Goal: Task Accomplishment & Management: Use online tool/utility

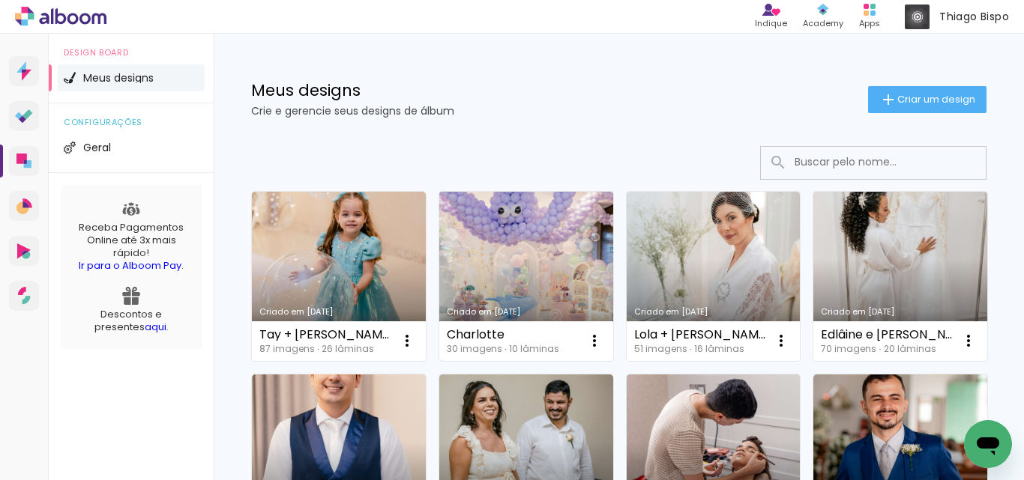
click at [504, 251] on link "Criado em [DATE]" at bounding box center [526, 276] width 174 height 169
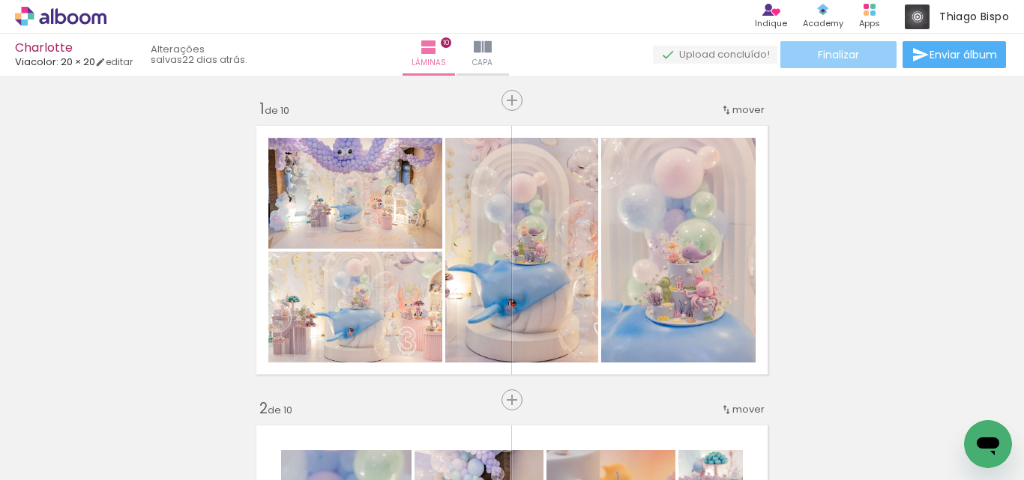
click at [858, 61] on paper-button "Finalizar" at bounding box center [838, 54] width 116 height 27
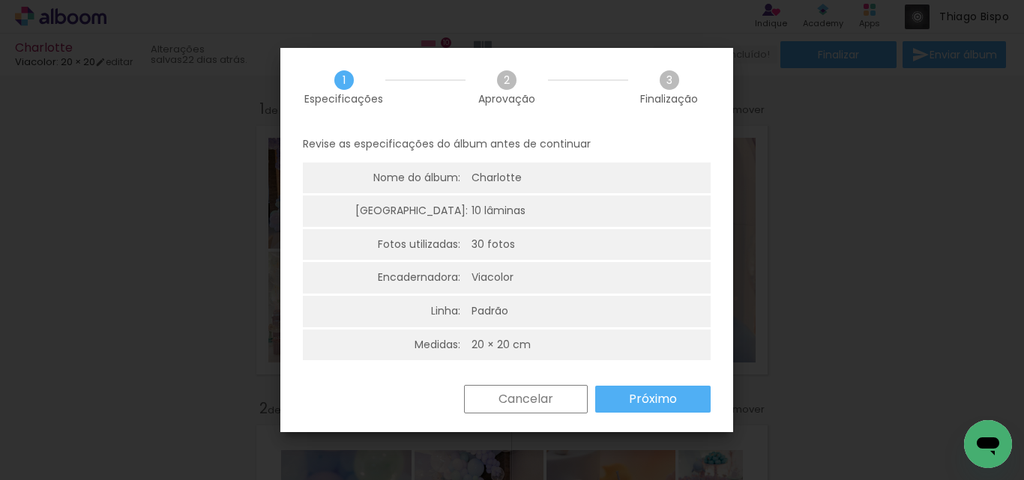
click at [685, 389] on paper-button "Próximo" at bounding box center [652, 399] width 115 height 27
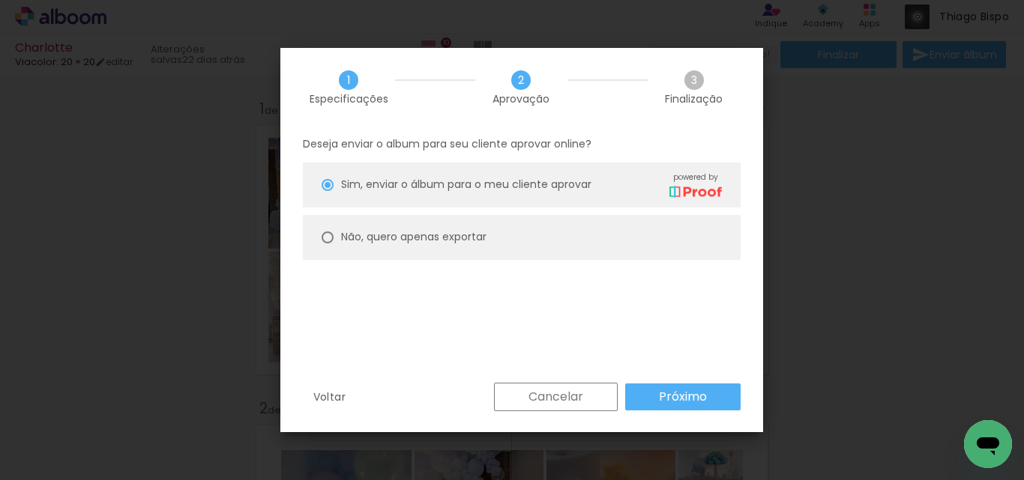
click at [0, 0] on slot "Não, quero apenas exportar" at bounding box center [0, 0] width 0 height 0
type paper-radio-button "on"
click at [0, 0] on slot "Próximo" at bounding box center [0, 0] width 0 height 0
type input "Alta, 300 DPI"
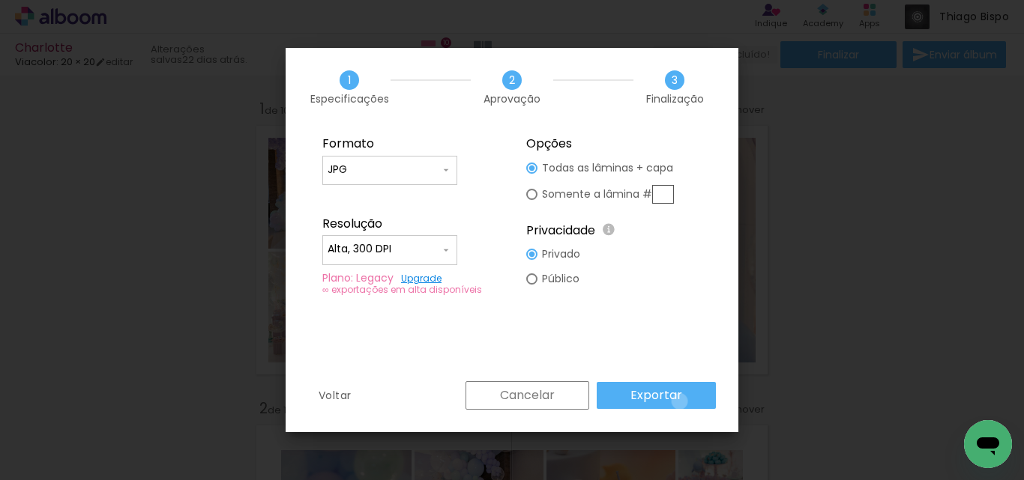
click at [682, 402] on paper-button "Exportar" at bounding box center [656, 395] width 119 height 27
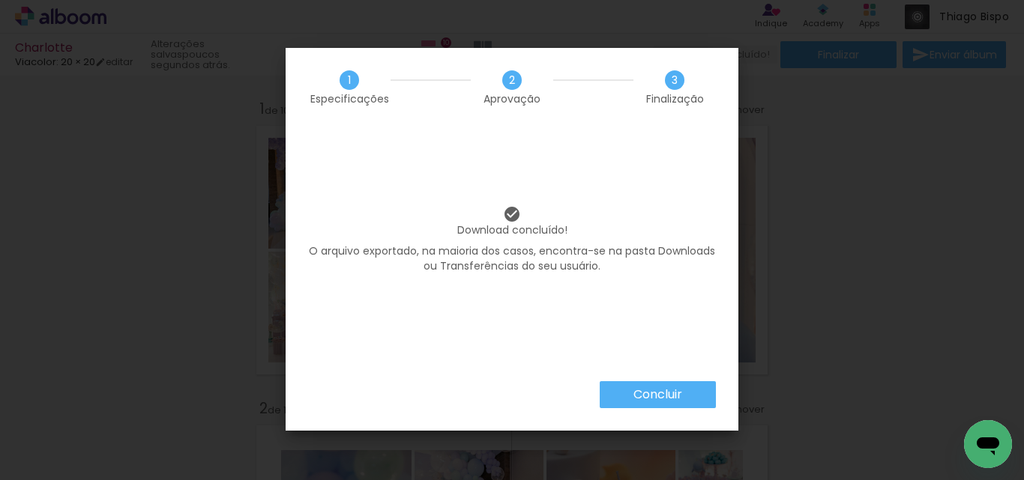
click at [0, 0] on slot "Concluir" at bounding box center [0, 0] width 0 height 0
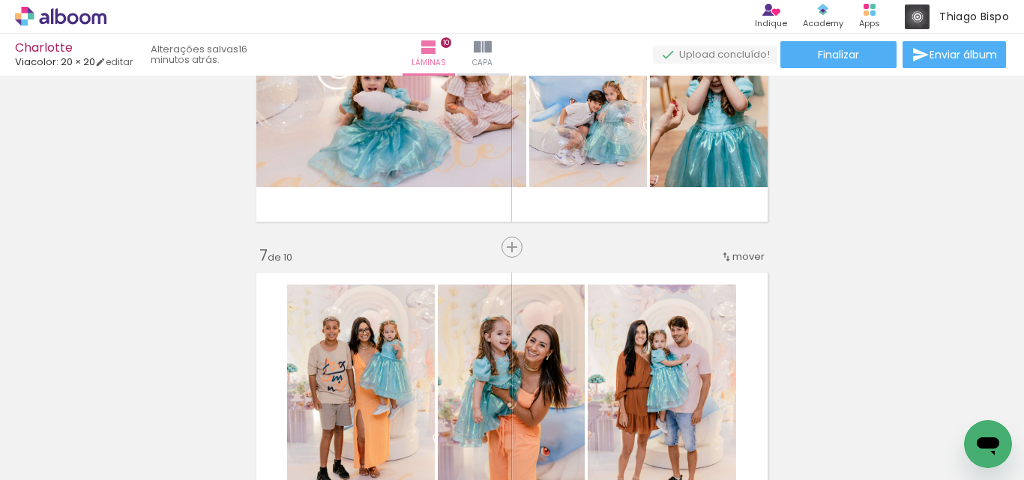
scroll to position [1874, 0]
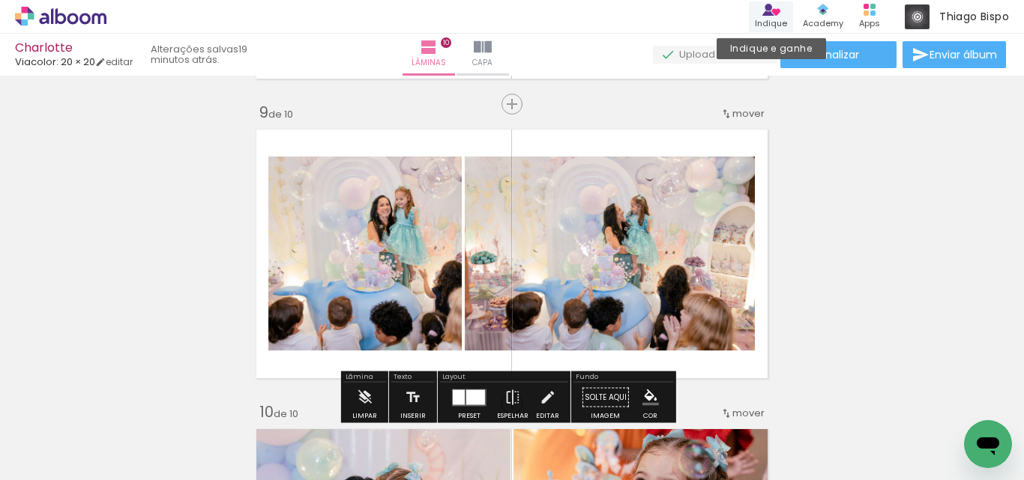
scroll to position [2146, 0]
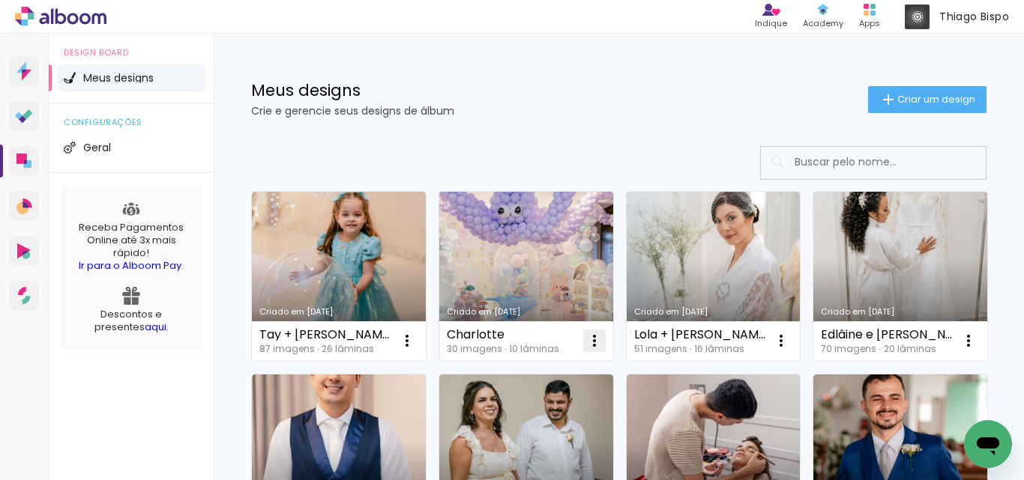
click at [595, 333] on iron-icon at bounding box center [594, 341] width 18 height 18
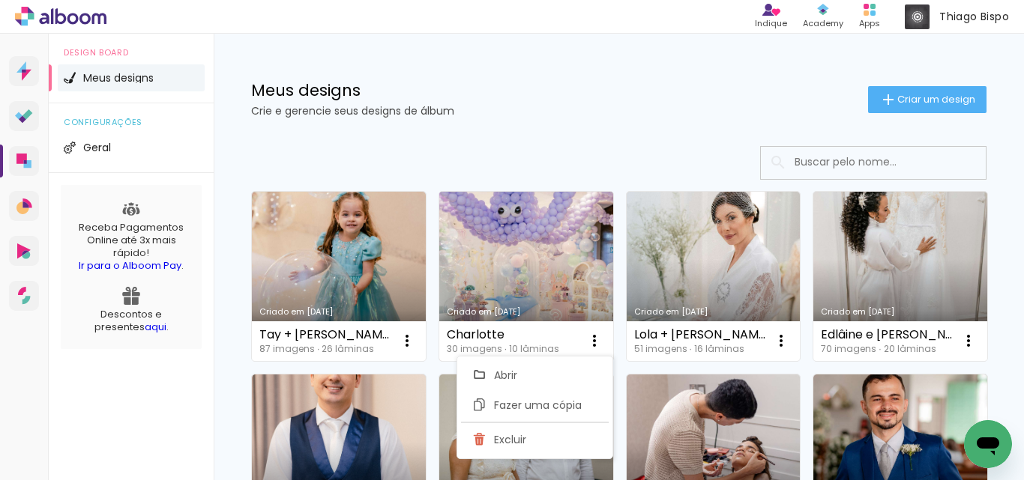
click at [549, 246] on link "Criado em [DATE]" at bounding box center [526, 276] width 174 height 169
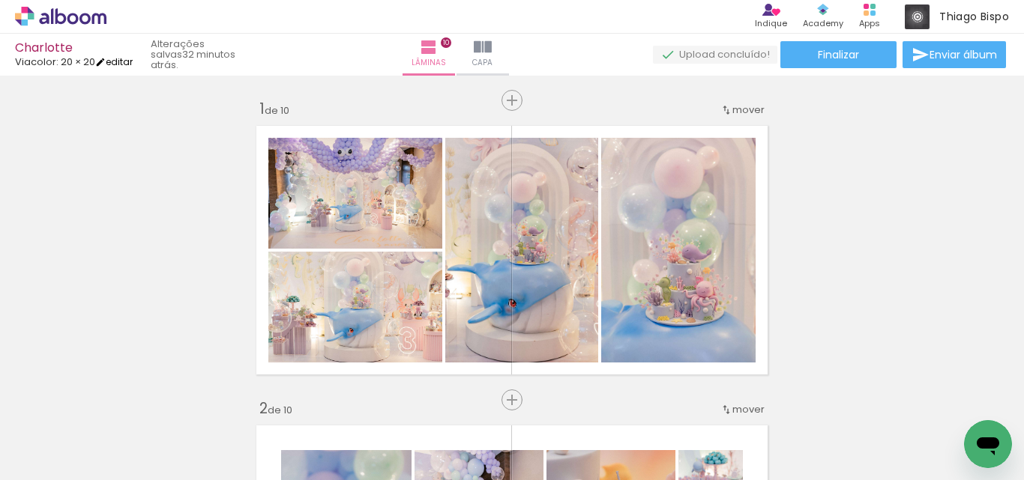
click at [120, 61] on link "editar" at bounding box center [113, 61] width 37 height 13
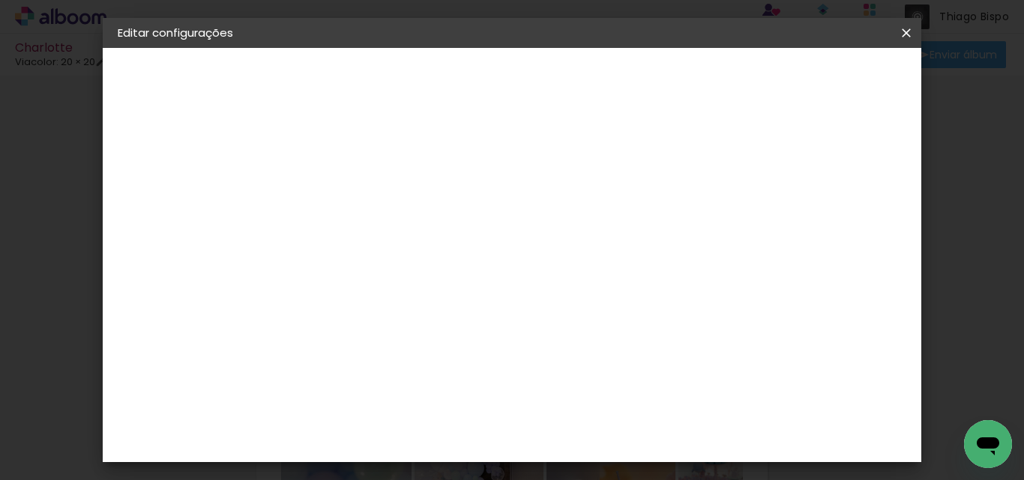
click at [151, 210] on paper-button "20 × 20 20.3 × 40.6 cm" at bounding box center [200, 219] width 164 height 30
click at [444, 243] on div "Escolha o tamanho" at bounding box center [400, 278] width 87 height 70
click at [482, 260] on div "Opções disponíveis Padrão Tamanho Escolha o tamanho" at bounding box center [401, 253] width 162 height 216
click at [444, 245] on div "Escolha o tamanho" at bounding box center [400, 278] width 87 height 70
click at [444, 243] on div "Escolha o tamanho" at bounding box center [400, 278] width 87 height 70
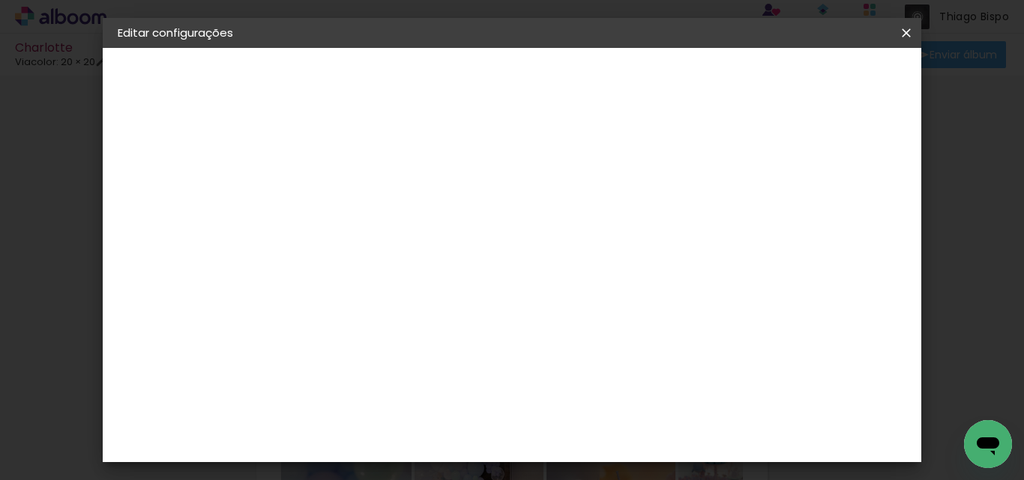
click at [444, 250] on div "Escolha o tamanho" at bounding box center [400, 278] width 87 height 70
click at [444, 248] on div "Escolha o tamanho" at bounding box center [400, 278] width 87 height 70
click at [444, 243] on div "Escolha o tamanho" at bounding box center [400, 278] width 87 height 70
click at [482, 304] on div "Opções disponíveis Padrão Tamanho Escolha o tamanho" at bounding box center [401, 253] width 162 height 216
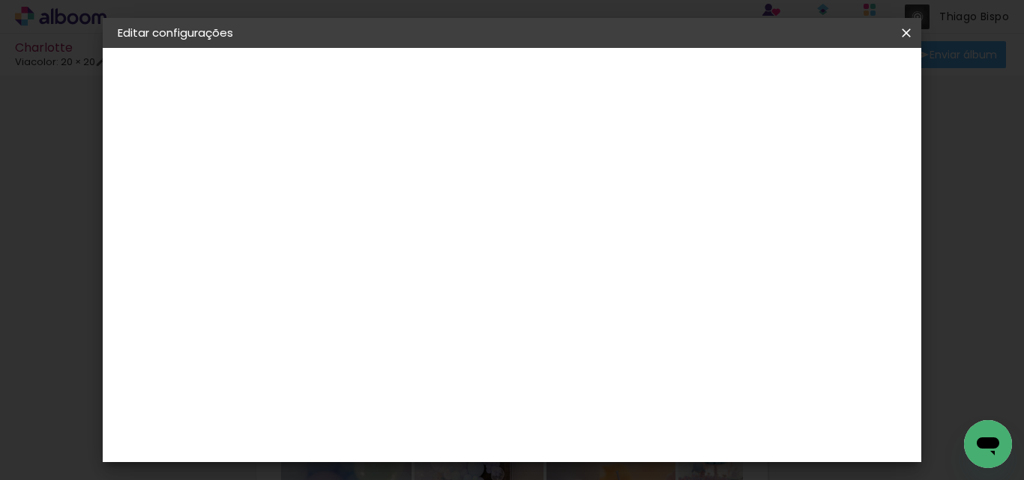
click at [444, 243] on div "Escolha o tamanho" at bounding box center [400, 278] width 87 height 70
click at [444, 247] on div "Escolha o tamanho" at bounding box center [400, 278] width 87 height 70
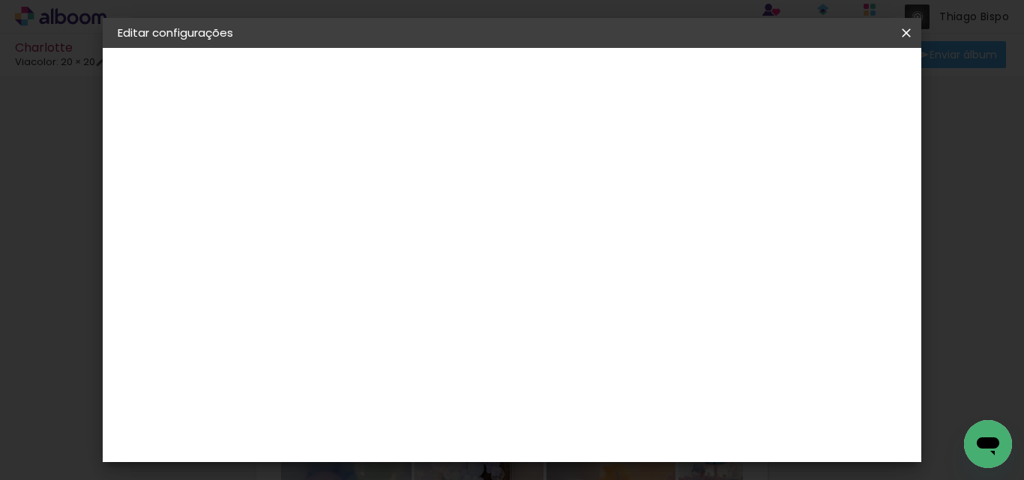
click at [444, 243] on div "Escolha o tamanho" at bounding box center [400, 278] width 87 height 70
click at [482, 205] on div "Opções disponíveis Padrão Tamanho Escolha o tamanho" at bounding box center [401, 253] width 162 height 216
click at [156, 159] on div "2. Especificações" at bounding box center [200, 154] width 164 height 18
click at [149, 97] on paper-button "Charlotte" at bounding box center [200, 111] width 164 height 30
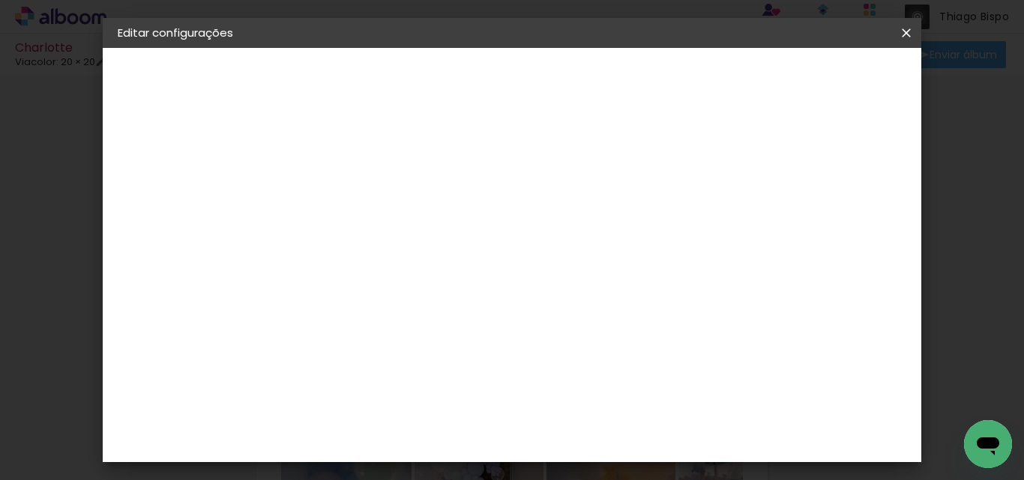
click at [172, 150] on div "2. Especificações" at bounding box center [200, 154] width 164 height 18
click at [177, 178] on iron-pages "Fornecedor Escolhendo fornecedor..." at bounding box center [200, 185] width 164 height 30
click at [181, 192] on iron-pages "Fornecedor Escolhendo fornecedor..." at bounding box center [200, 185] width 164 height 30
click at [124, 181] on iron-pages "Fornecedor Escolhendo fornecedor..." at bounding box center [200, 185] width 164 height 30
click at [192, 157] on div "2. Especificações" at bounding box center [200, 154] width 164 height 18
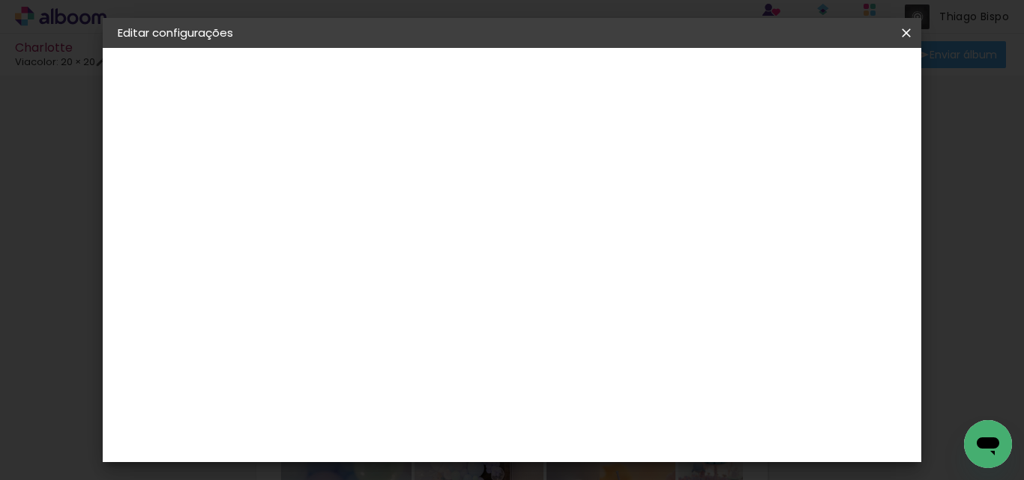
drag, startPoint x: 194, startPoint y: 148, endPoint x: 106, endPoint y: 147, distance: 87.7
click at [190, 148] on div "2. Especificações" at bounding box center [200, 154] width 164 height 18
click at [106, 93] on div "1. Informações Preenchendo título... Charlotte 2. Especificações Fornecedor Esc…" at bounding box center [200, 70] width 195 height 45
click at [162, 155] on div "2. Especificações" at bounding box center [200, 154] width 164 height 18
click at [363, 206] on input "Charlotte" at bounding box center [363, 201] width 0 height 23
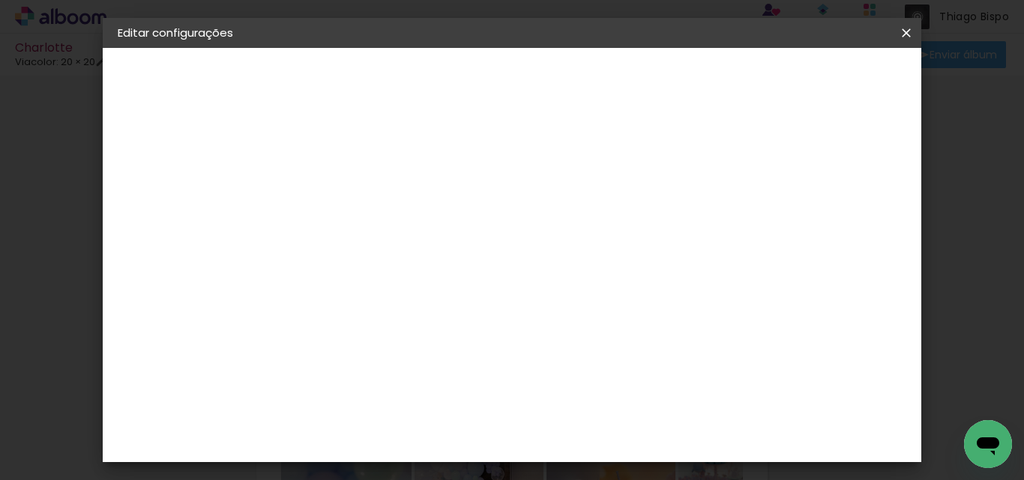
click at [363, 202] on input "Charlotte" at bounding box center [363, 201] width 0 height 23
click at [428, 175] on div "Informações Dê um título ao seu álbum. Avançar" at bounding box center [363, 111] width 130 height 127
click at [179, 163] on div "2. Especificações Fornecedor Escolhendo fornecedor... Modelo Escolhendo modelo.…" at bounding box center [200, 189] width 164 height 89
click at [181, 178] on iron-pages "Fornecedor Escolhendo fornecedor..." at bounding box center [200, 185] width 164 height 30
click at [166, 214] on iron-pages "Modelo Escolhendo modelo... Tamanho livre" at bounding box center [200, 219] width 164 height 30
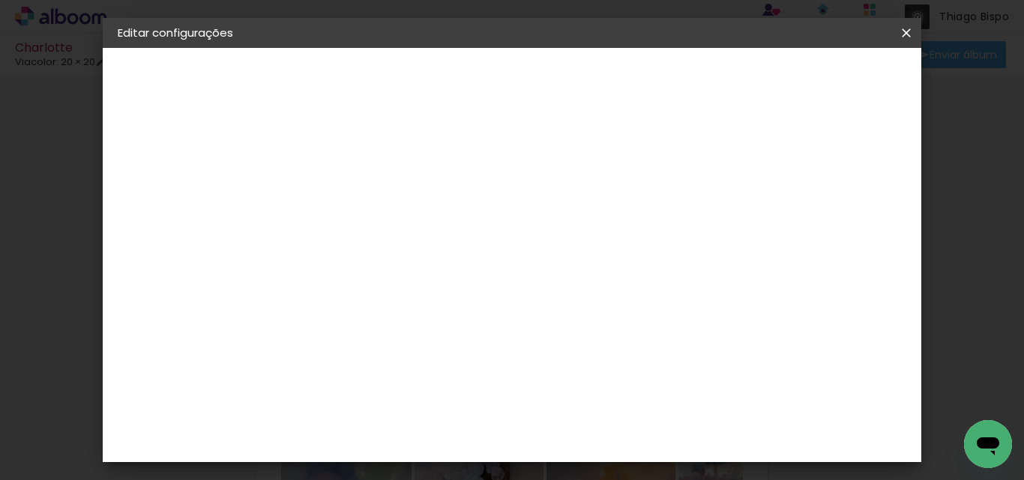
click at [157, 260] on div "3. Revisão" at bounding box center [200, 262] width 164 height 18
click at [912, 34] on iron-icon at bounding box center [906, 32] width 18 height 15
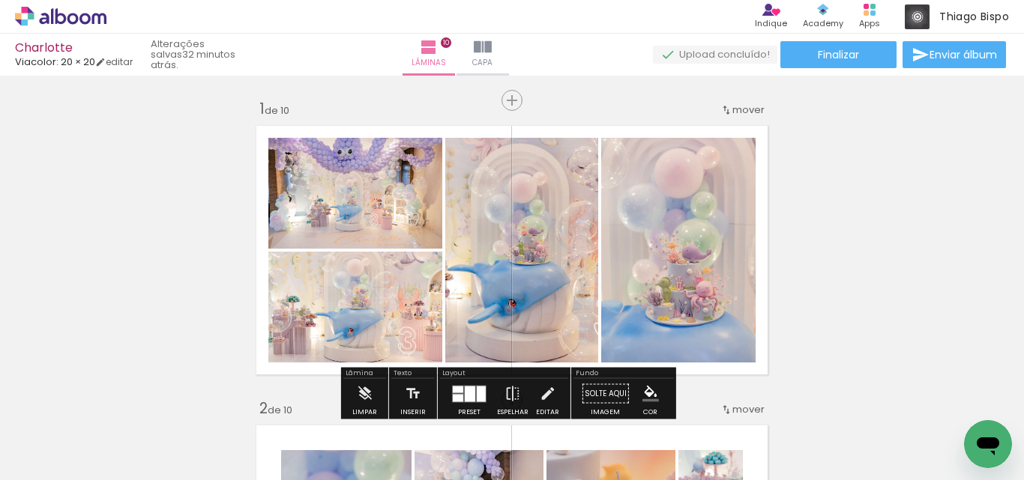
click at [68, 59] on span "Viacolor: 20 × 20" at bounding box center [55, 62] width 80 height 14
click at [121, 64] on link "editar" at bounding box center [113, 61] width 37 height 13
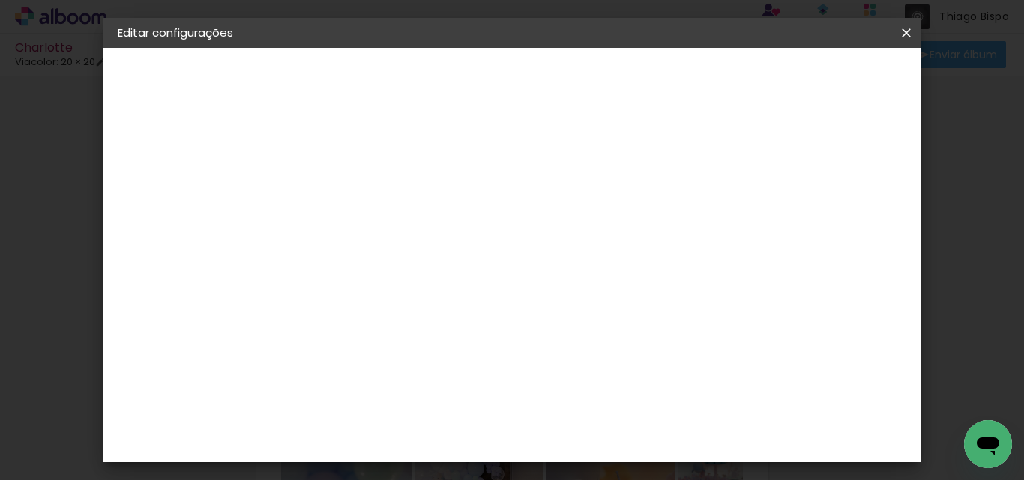
click at [157, 220] on span "20 × 20" at bounding box center [144, 219] width 38 height 10
click at [421, 250] on input "text" at bounding box center [392, 261] width 58 height 23
click at [444, 311] on div "Escolha o tamanho" at bounding box center [400, 342] width 87 height 70
click at [444, 314] on div "Escolha o tamanho" at bounding box center [400, 342] width 87 height 70
click at [421, 250] on input "text" at bounding box center [392, 261] width 58 height 23
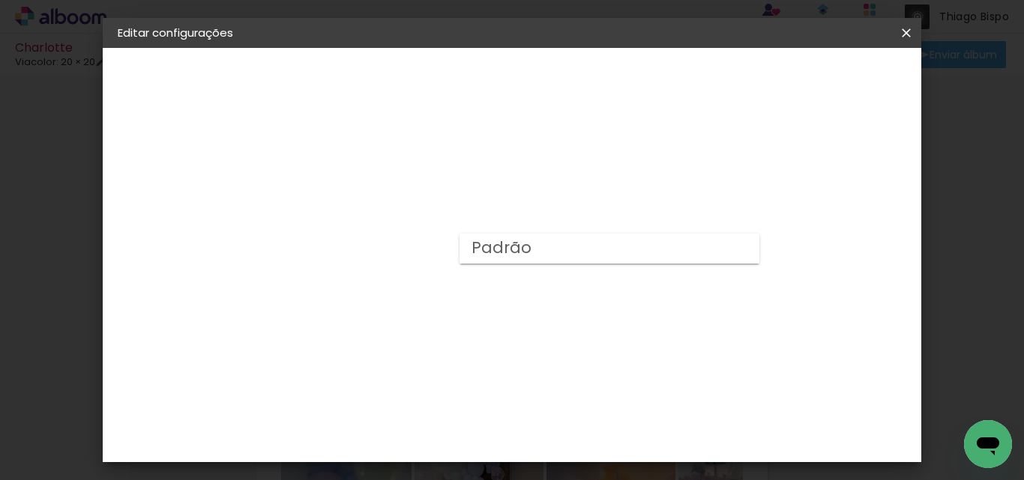
click at [597, 247] on paper-item "Padrão" at bounding box center [609, 249] width 300 height 30
type input "Padrão"
click at [464, 237] on span "25 × 20" at bounding box center [429, 257] width 70 height 40
click at [0, 0] on slot "Avançar" at bounding box center [0, 0] width 0 height 0
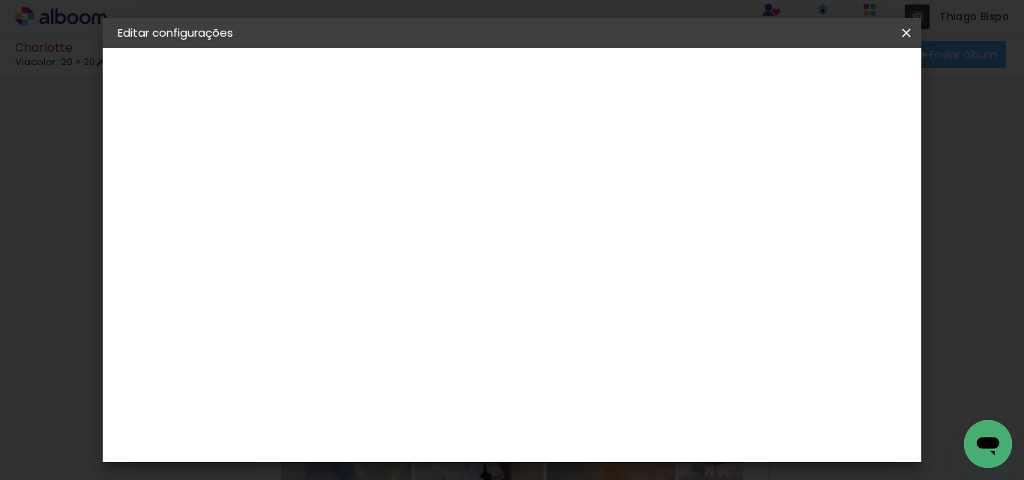
click at [691, 79] on span "Salvar configurações" at bounding box center [652, 84] width 78 height 21
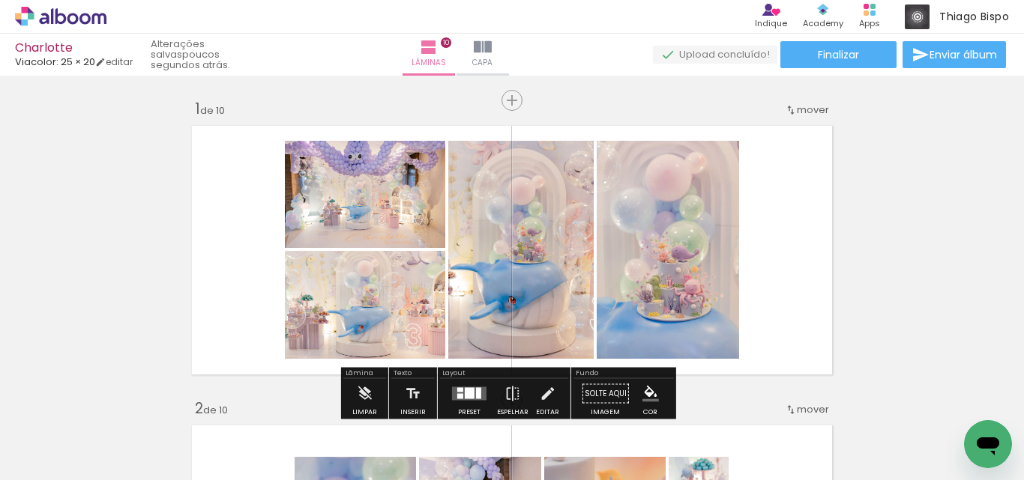
click at [776, 243] on quentale-layouter at bounding box center [512, 250] width 654 height 262
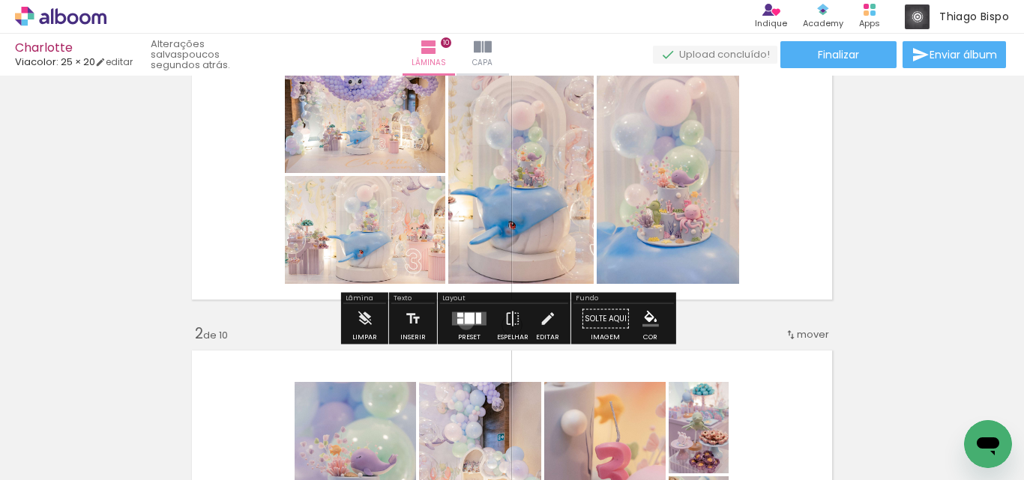
click at [465, 322] on div at bounding box center [470, 318] width 10 height 11
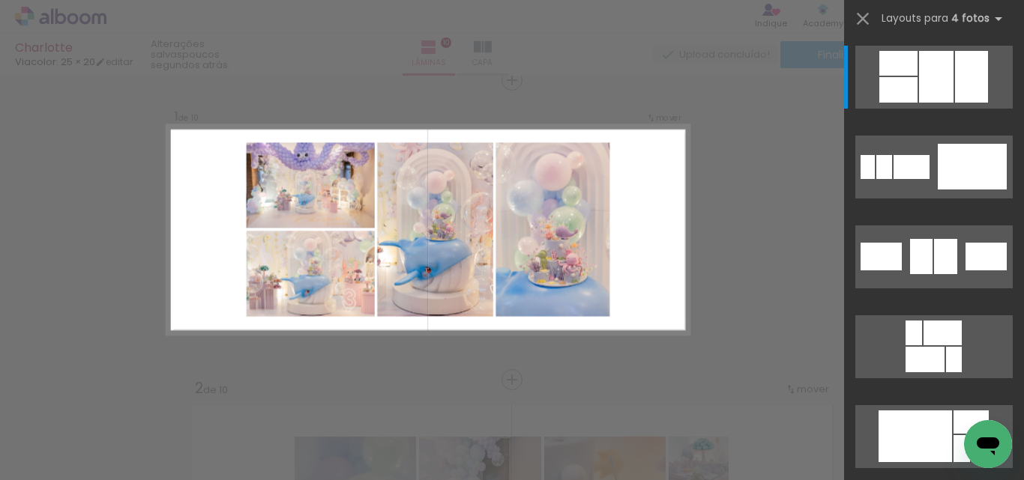
scroll to position [19, 0]
click at [907, 86] on div at bounding box center [898, 89] width 38 height 25
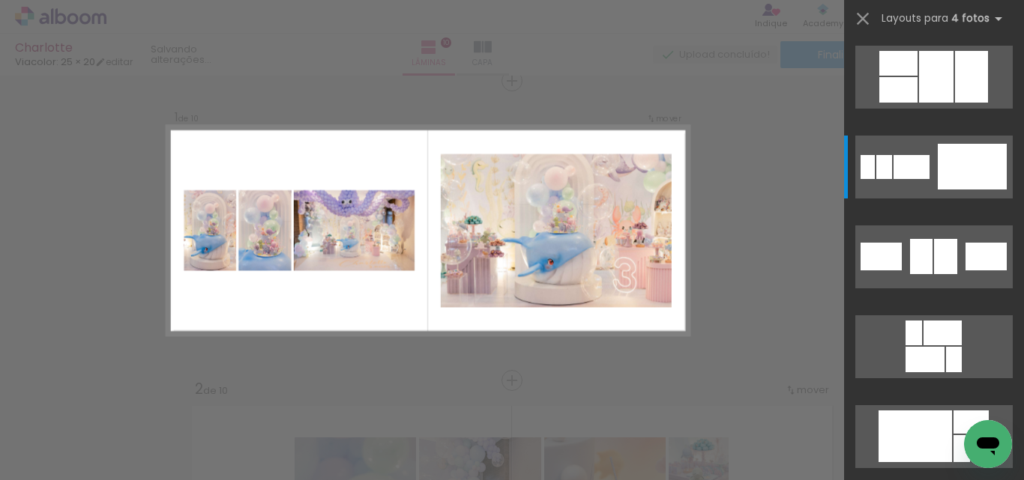
scroll to position [3058, 0]
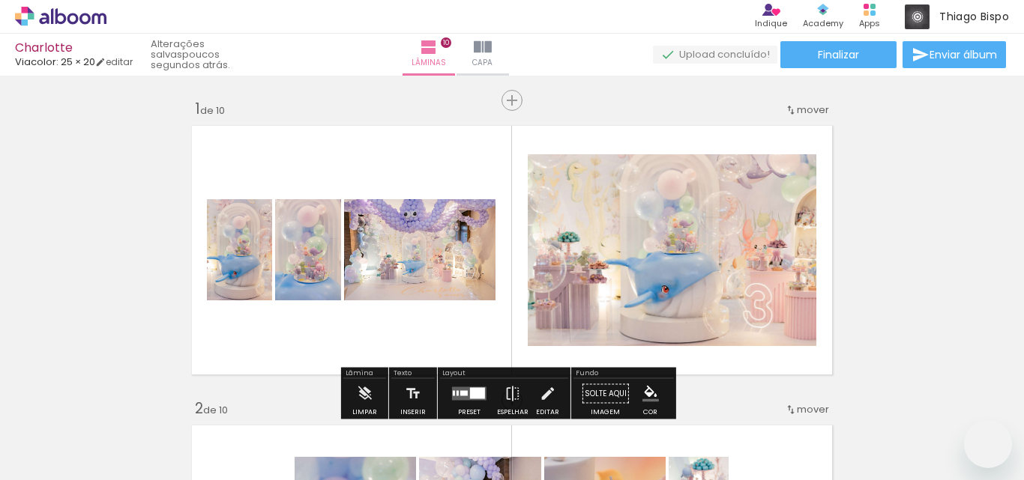
click at [479, 387] on quentale-layouter at bounding box center [469, 393] width 34 height 13
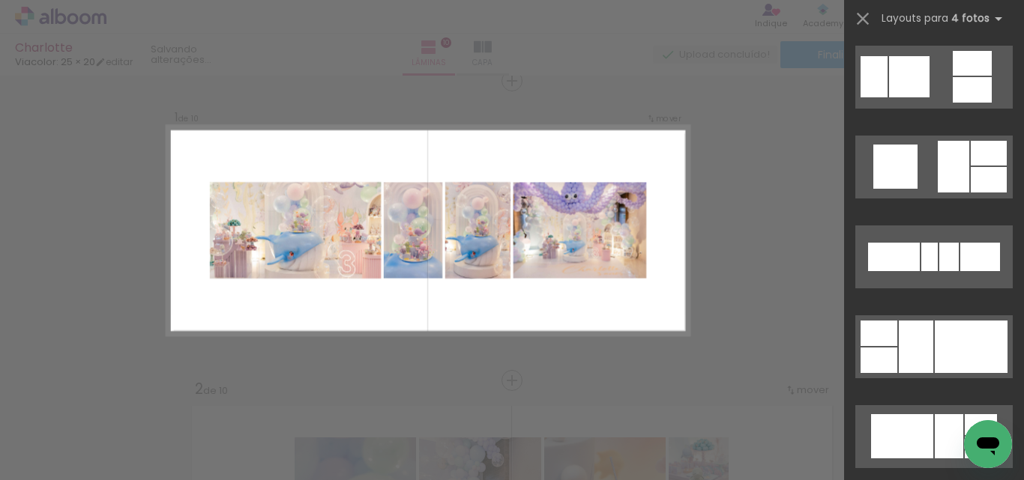
scroll to position [4482, 0]
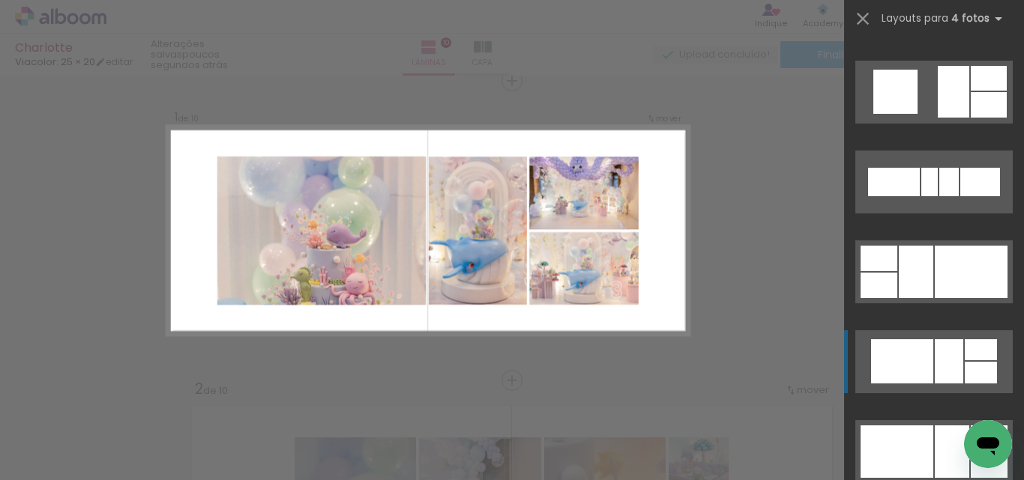
click at [943, 342] on div at bounding box center [949, 362] width 28 height 44
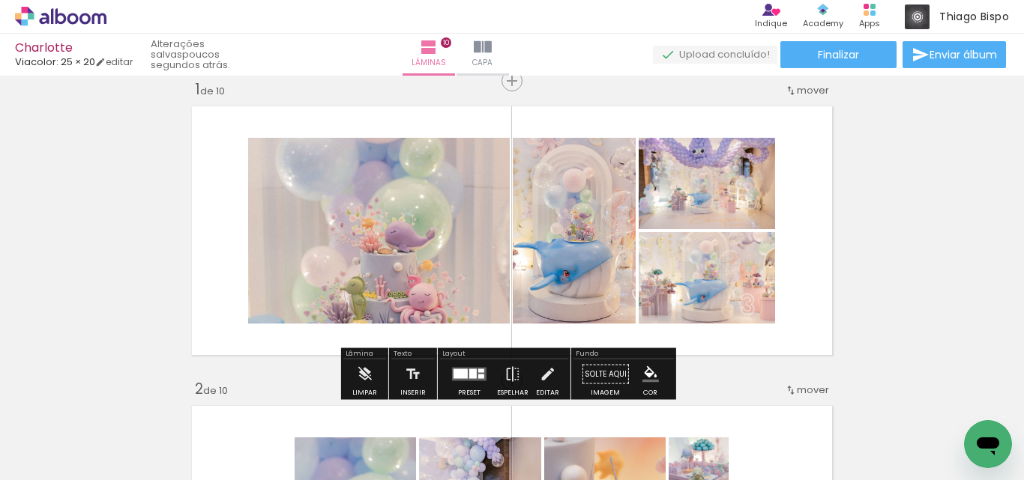
click at [469, 369] on div at bounding box center [472, 374] width 7 height 10
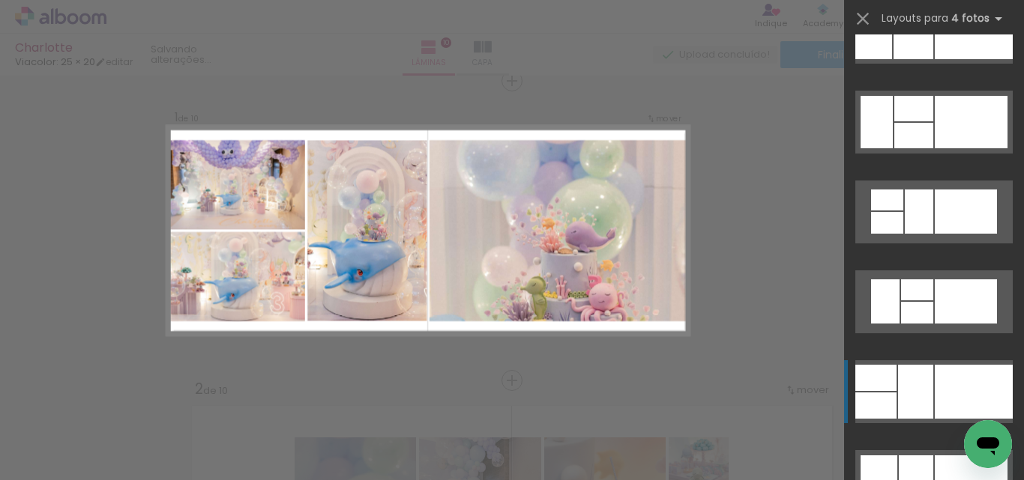
scroll to position [5141, 0]
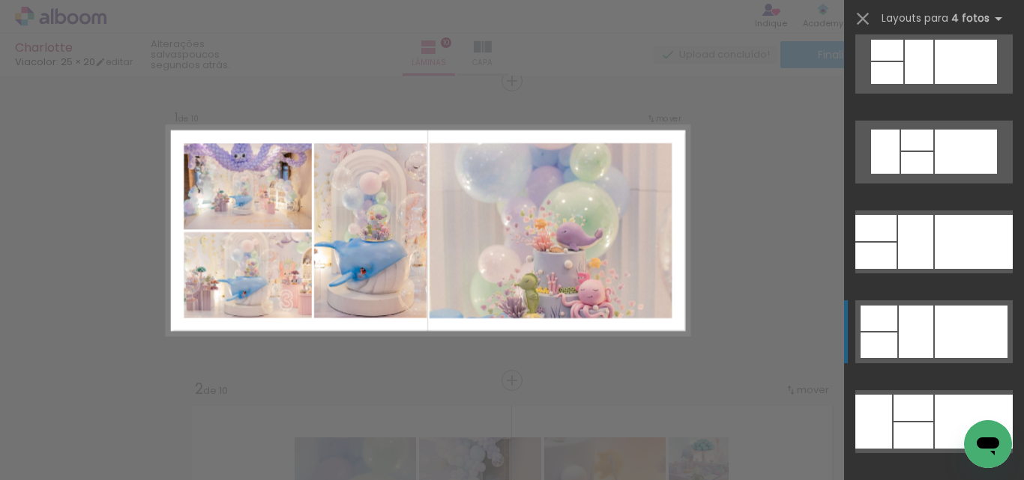
click at [962, 328] on div at bounding box center [971, 332] width 73 height 52
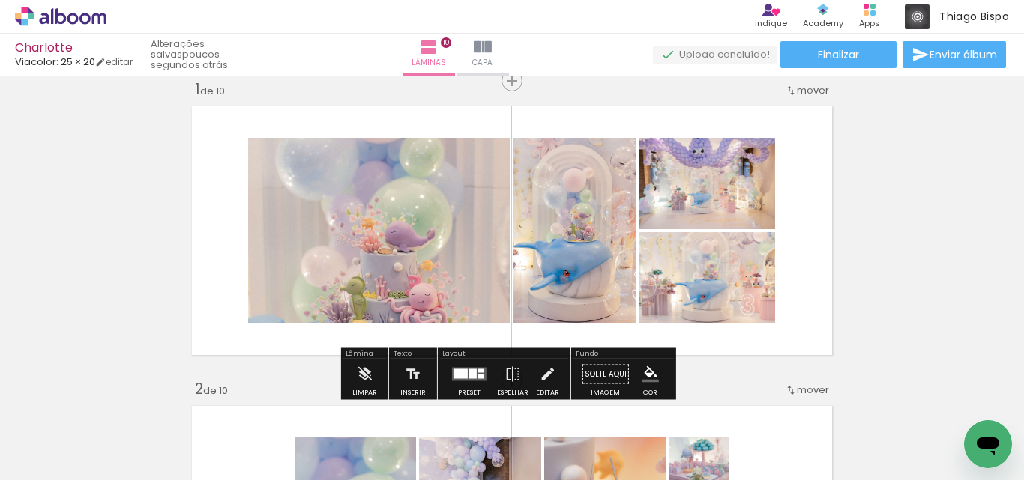
click at [464, 368] on quentale-layouter at bounding box center [469, 374] width 34 height 13
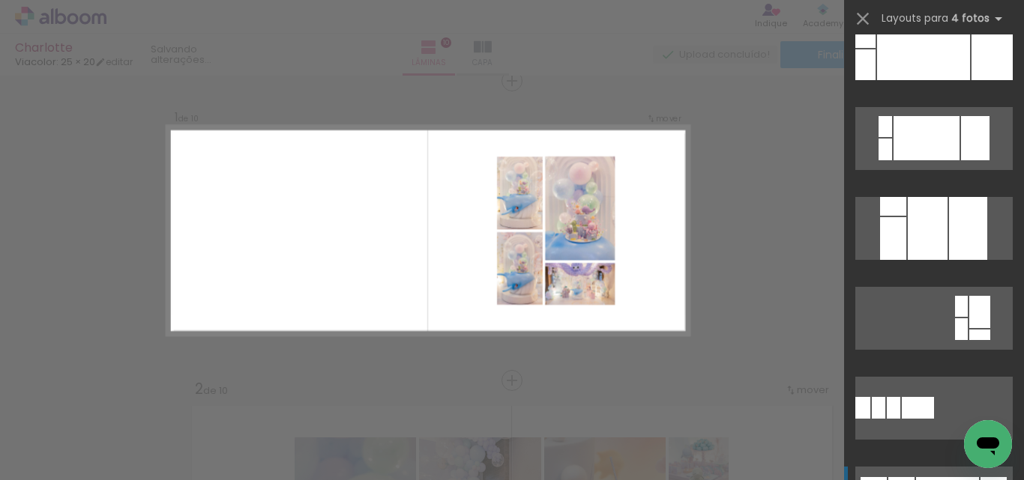
scroll to position [6940, 0]
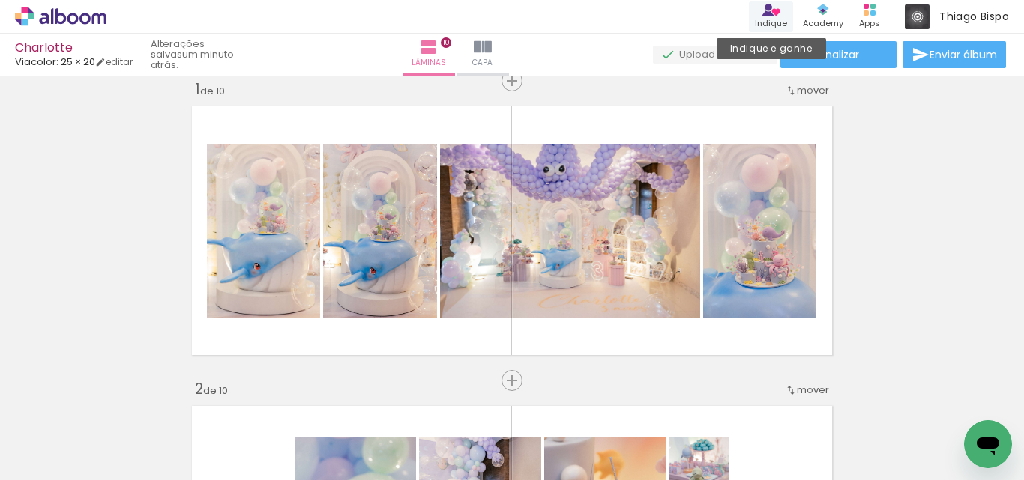
scroll to position [6940, 0]
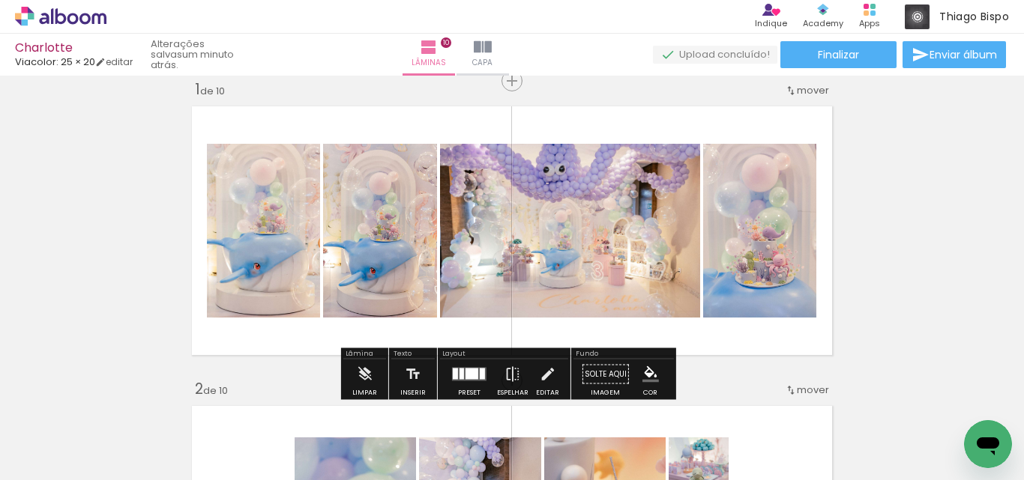
click at [465, 372] on div at bounding box center [471, 374] width 13 height 11
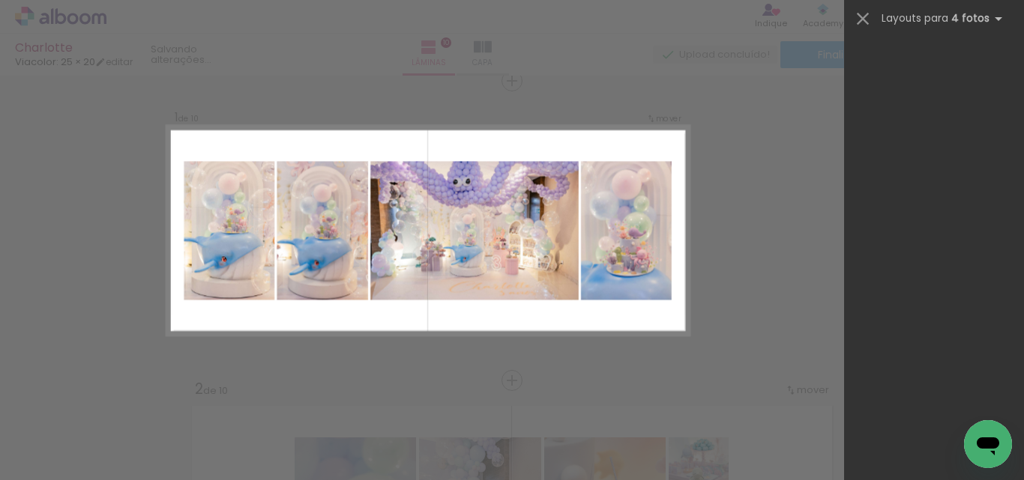
scroll to position [0, 0]
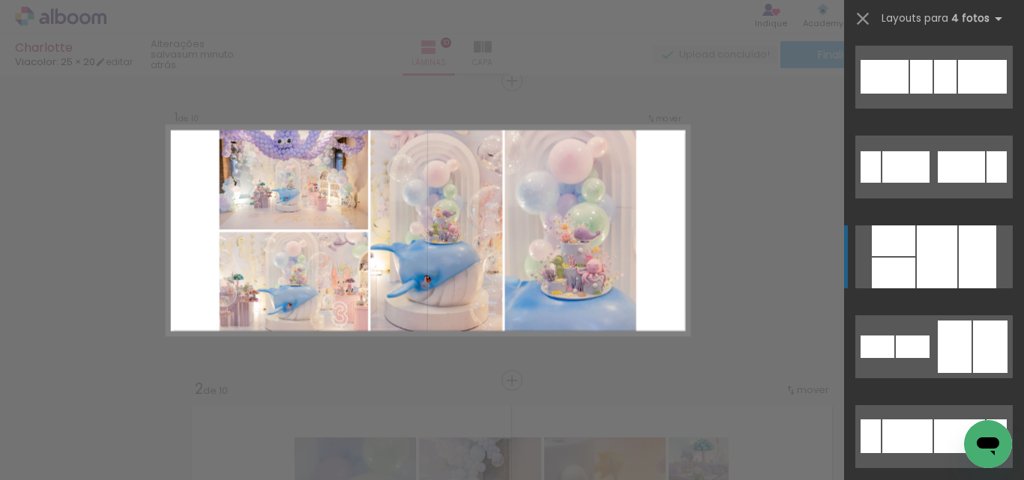
click at [941, 253] on div at bounding box center [937, 257] width 40 height 63
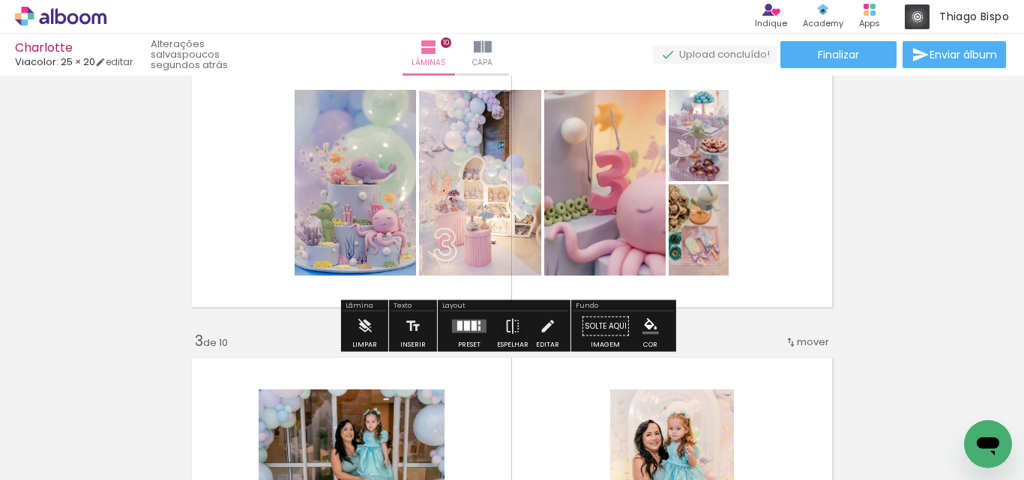
scroll to position [394, 0]
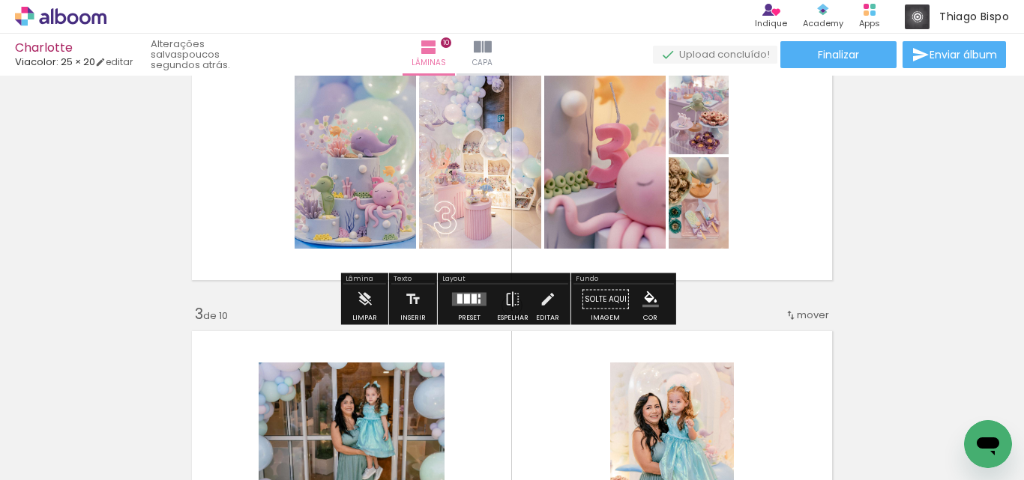
click at [464, 293] on quentale-layouter at bounding box center [469, 299] width 34 height 13
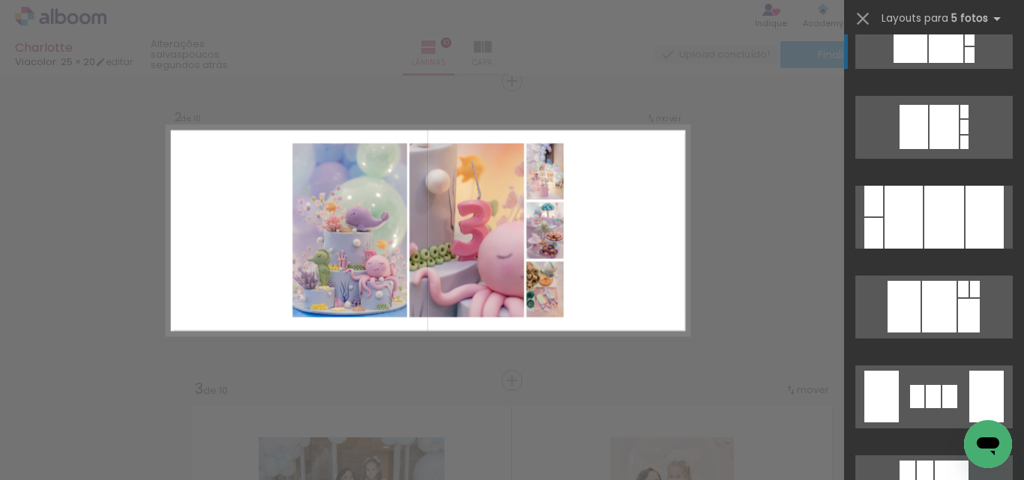
scroll to position [1754, 0]
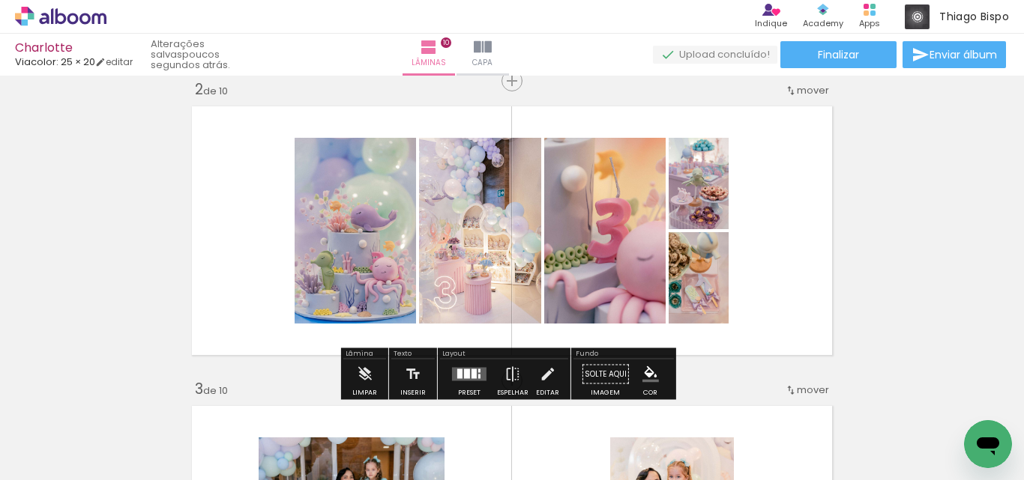
scroll to position [1754, 0]
click at [779, 331] on quentale-layouter at bounding box center [512, 231] width 654 height 262
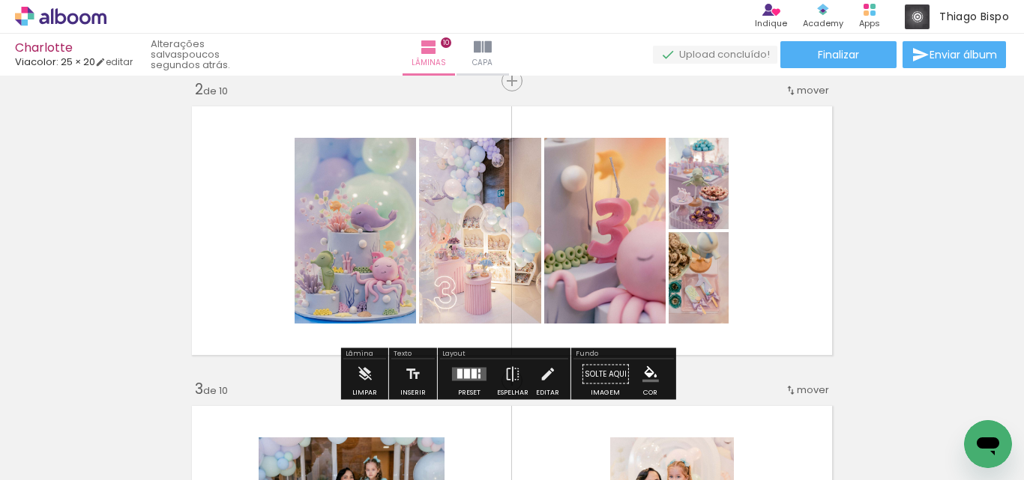
click at [779, 331] on quentale-layouter at bounding box center [512, 231] width 654 height 262
click at [609, 277] on quentale-photo at bounding box center [604, 231] width 121 height 186
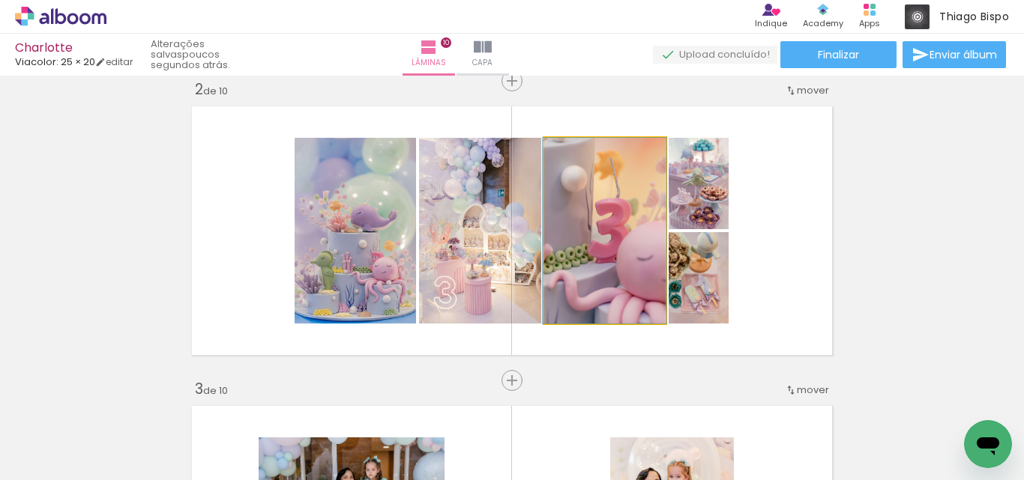
click at [609, 277] on quentale-photo at bounding box center [604, 231] width 121 height 186
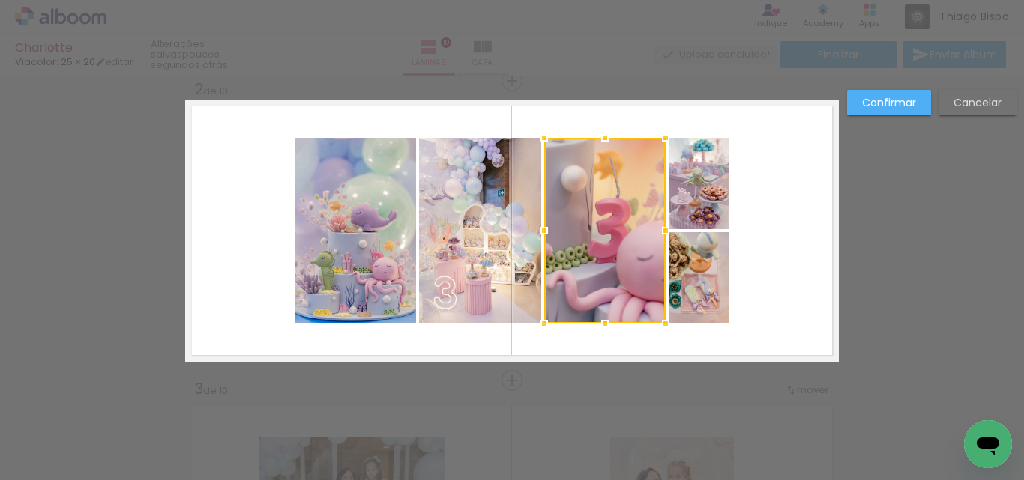
drag, startPoint x: 777, startPoint y: 337, endPoint x: 249, endPoint y: 156, distance: 558.6
click at [249, 156] on quentale-layouter at bounding box center [512, 231] width 654 height 262
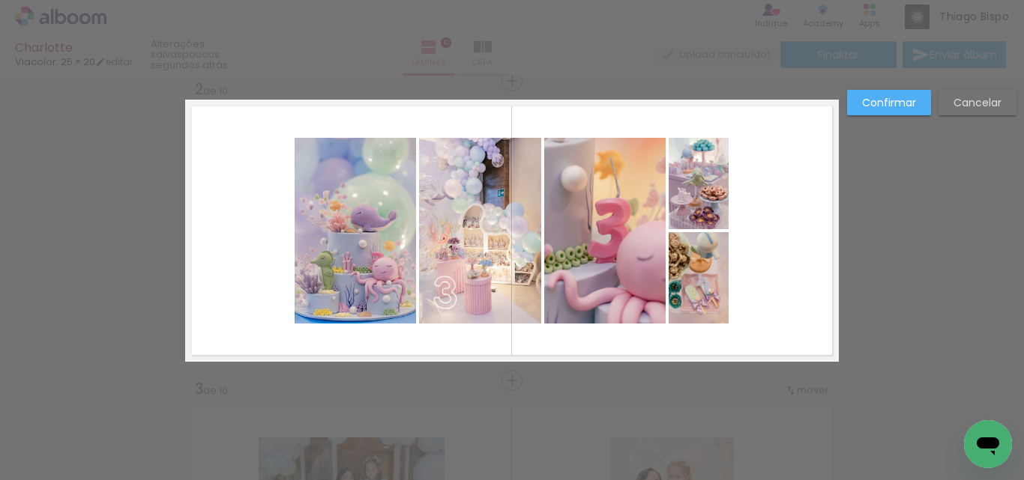
click at [344, 167] on quentale-photo at bounding box center [355, 231] width 121 height 186
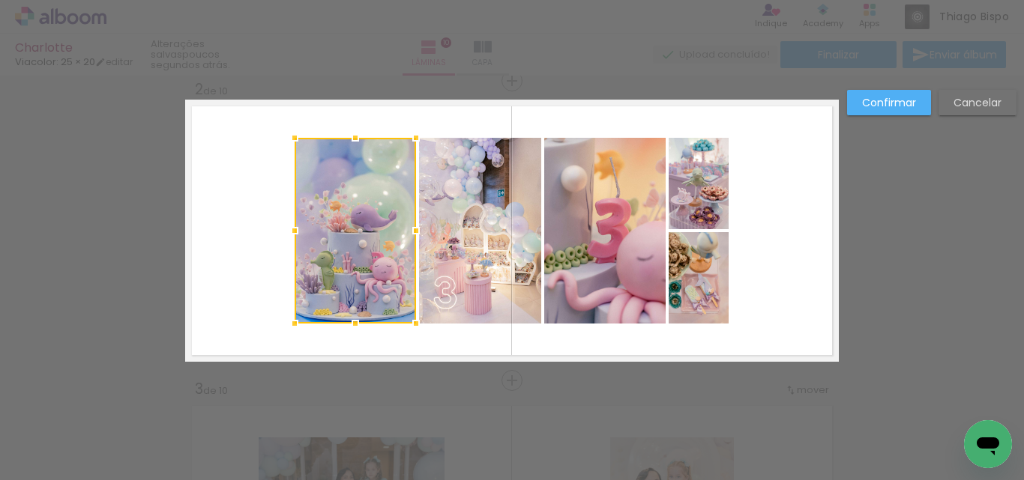
click at [269, 124] on quentale-layouter at bounding box center [512, 231] width 654 height 262
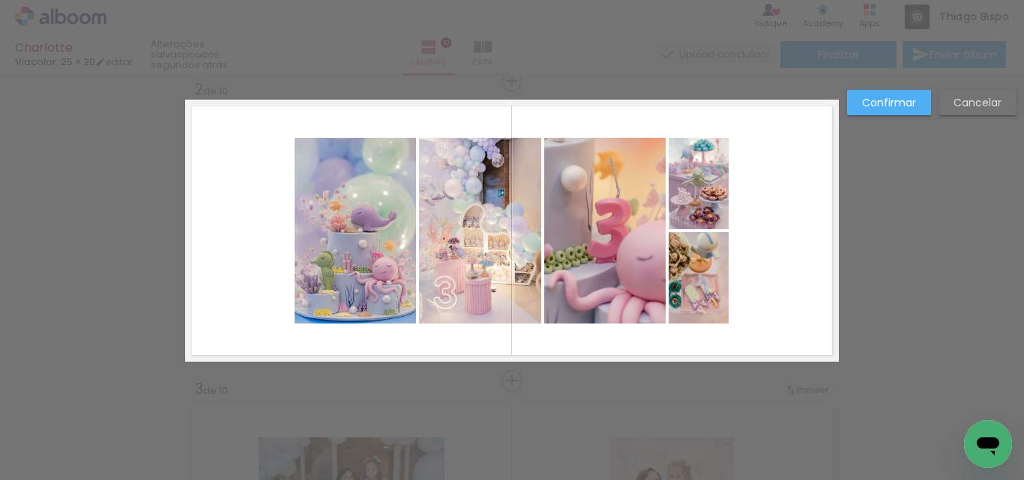
drag, startPoint x: 253, startPoint y: 118, endPoint x: 846, endPoint y: 348, distance: 636.6
click at [692, 283] on quentale-photo at bounding box center [699, 277] width 60 height 91
click at [696, 179] on quentale-photo at bounding box center [699, 183] width 60 height 91
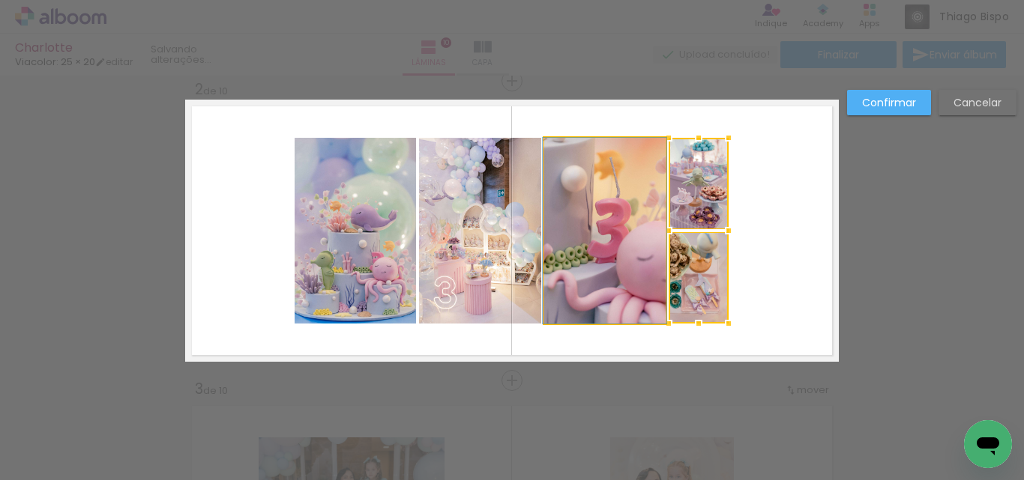
click at [581, 226] on quentale-photo at bounding box center [604, 231] width 121 height 186
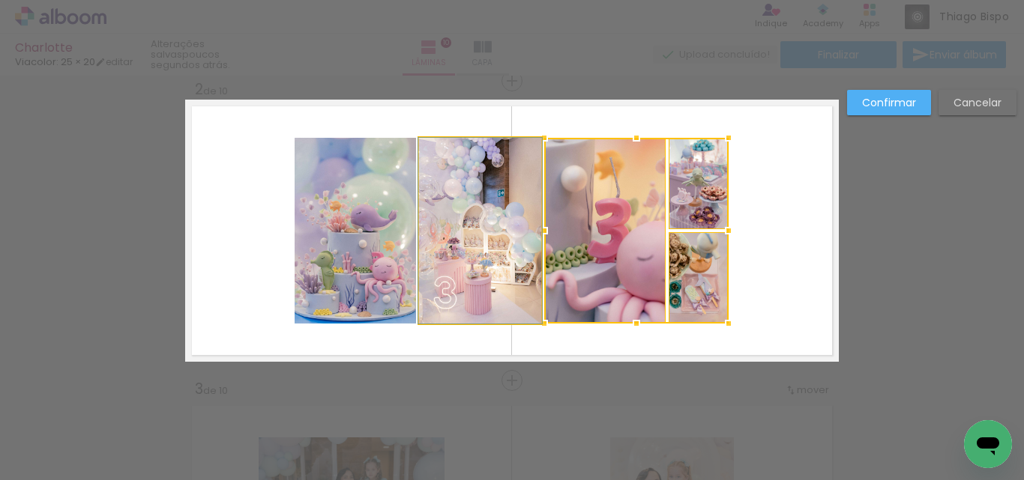
click at [494, 221] on quentale-photo at bounding box center [480, 231] width 122 height 186
click at [393, 224] on quentale-photo at bounding box center [355, 231] width 121 height 186
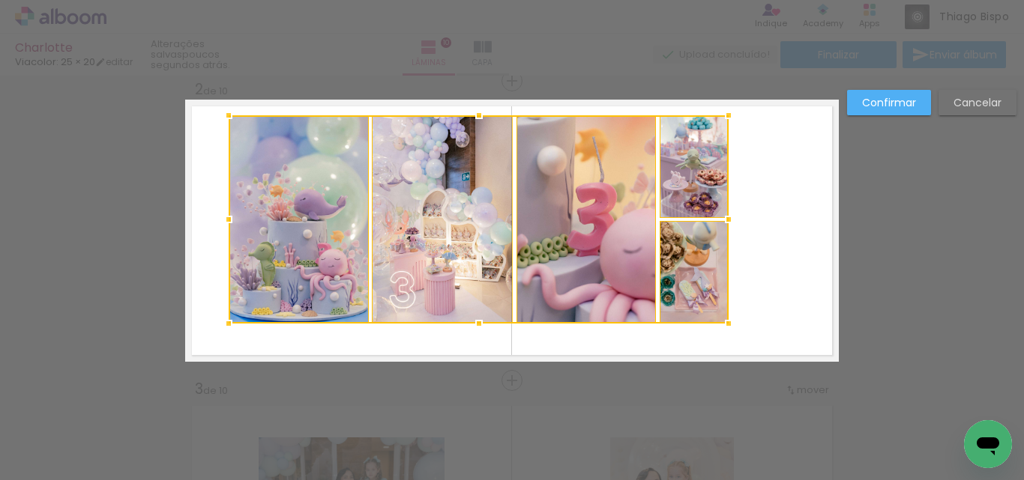
drag, startPoint x: 288, startPoint y: 139, endPoint x: 222, endPoint y: 117, distance: 69.7
click at [222, 117] on div at bounding box center [229, 115] width 30 height 30
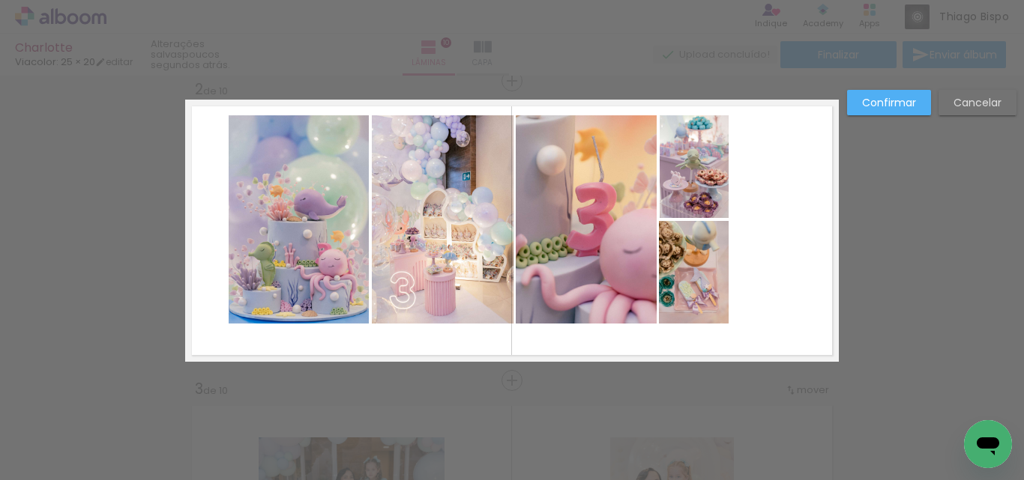
click at [705, 307] on quentale-photo at bounding box center [694, 272] width 70 height 103
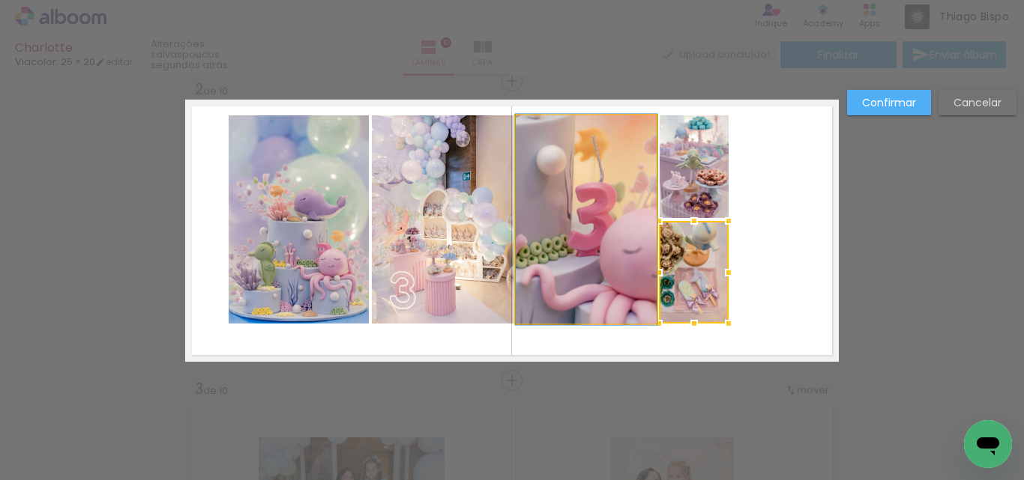
click at [581, 268] on quentale-photo at bounding box center [586, 219] width 141 height 208
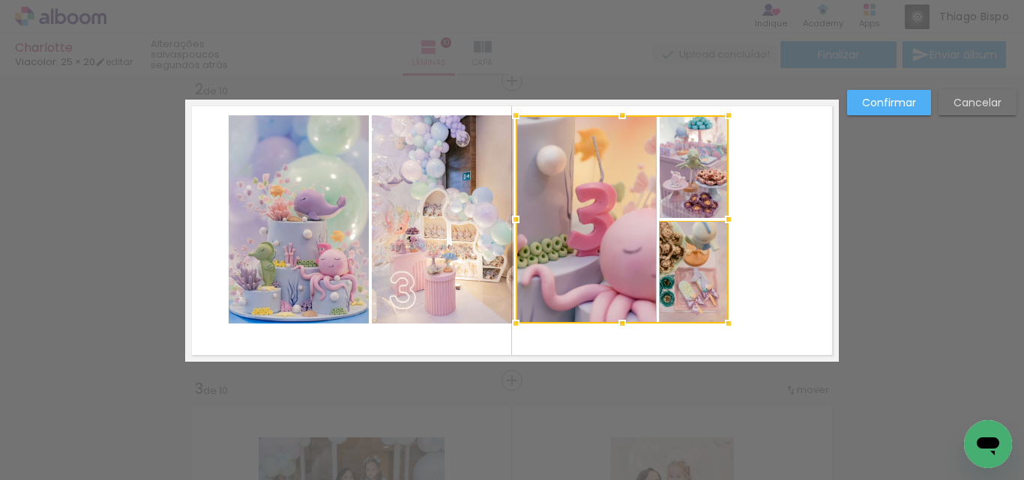
click at [689, 170] on div at bounding box center [622, 219] width 213 height 208
click at [468, 190] on quentale-photo at bounding box center [443, 219] width 142 height 208
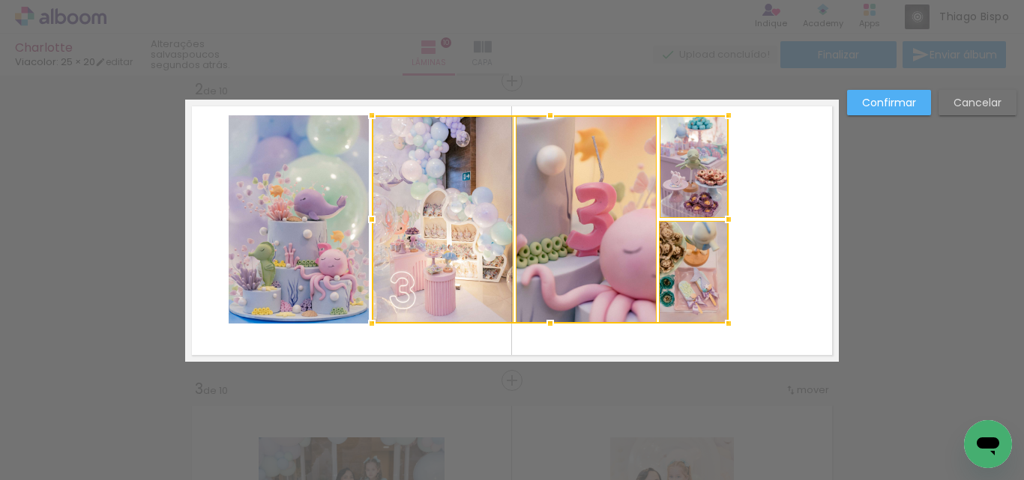
click at [319, 193] on quentale-photo at bounding box center [299, 219] width 140 height 208
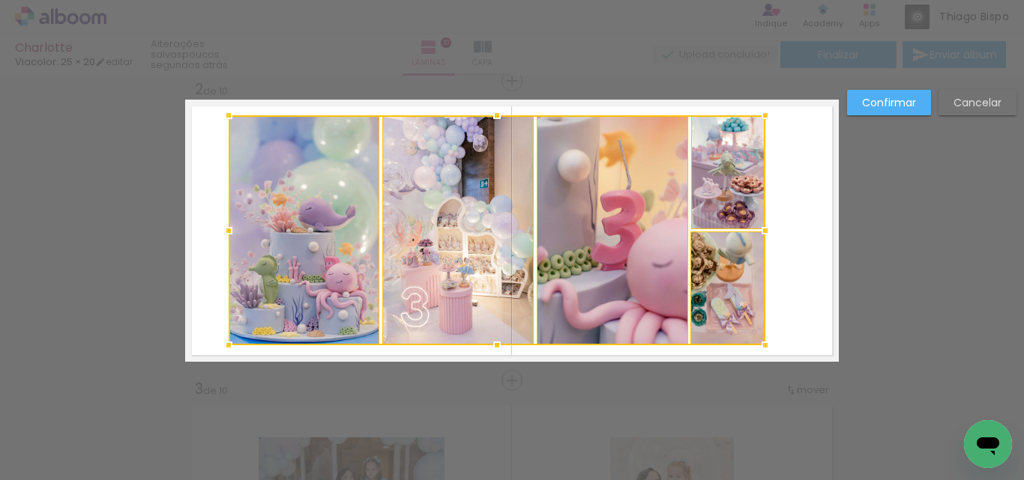
drag, startPoint x: 731, startPoint y: 329, endPoint x: 767, endPoint y: 350, distance: 41.6
click at [767, 350] on div at bounding box center [765, 346] width 30 height 30
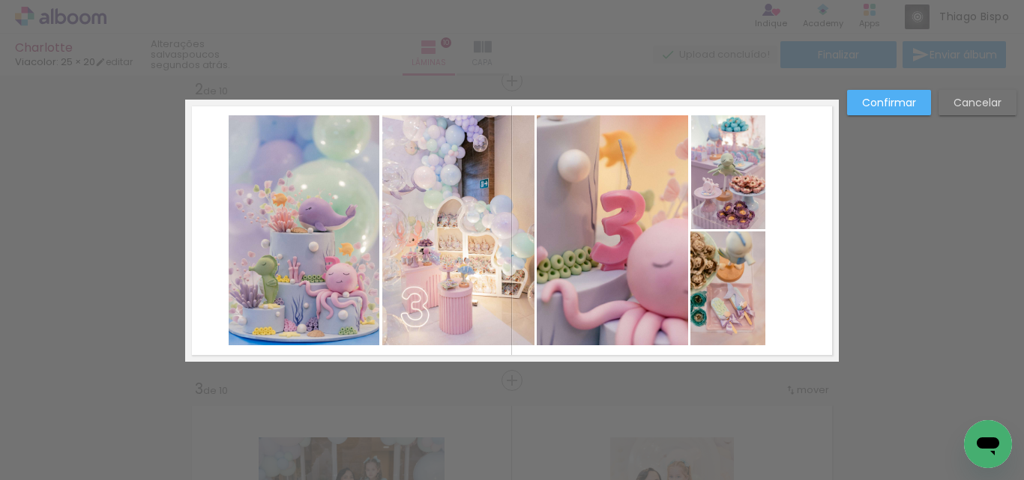
click at [731, 304] on quentale-photo at bounding box center [727, 289] width 75 height 114
click at [728, 193] on quentale-photo at bounding box center [728, 172] width 74 height 114
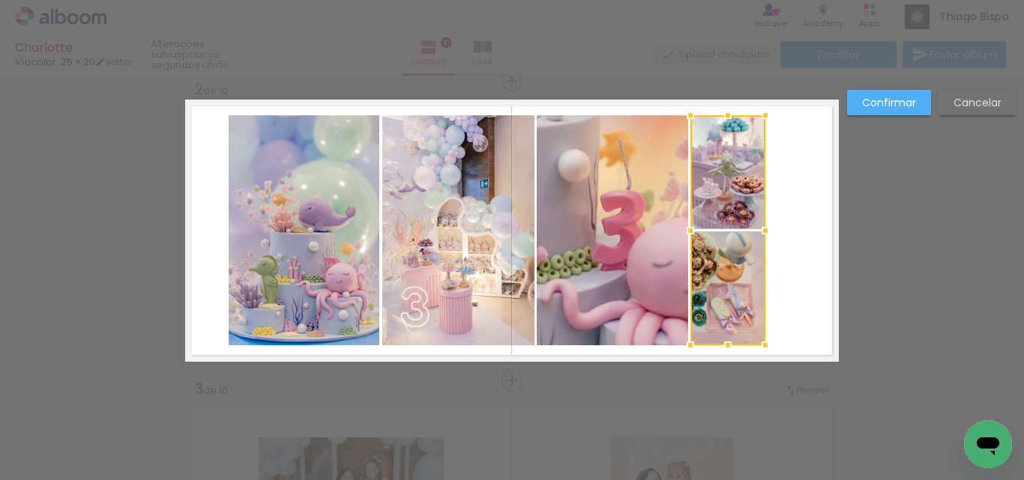
click at [585, 252] on quentale-photo at bounding box center [612, 230] width 151 height 230
click at [457, 247] on quentale-photo at bounding box center [458, 230] width 152 height 230
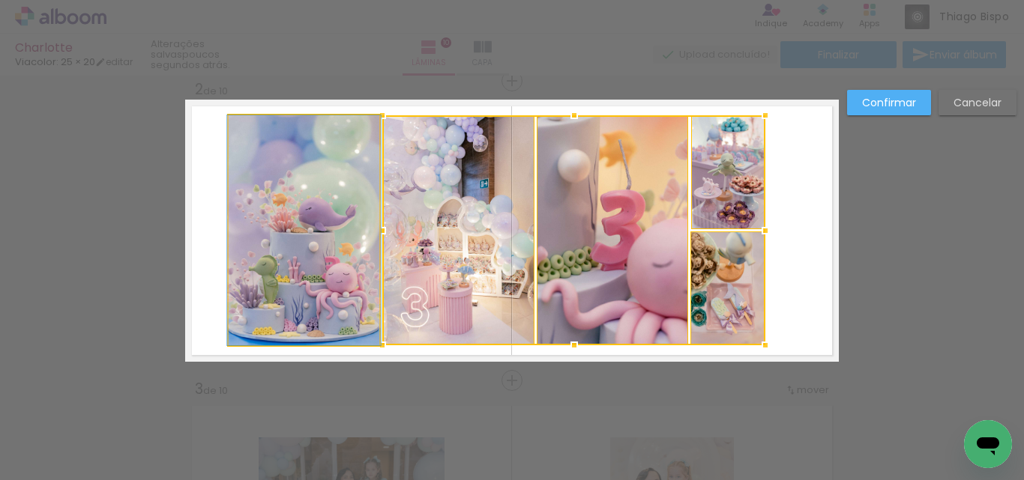
click at [340, 241] on quentale-photo at bounding box center [304, 230] width 151 height 230
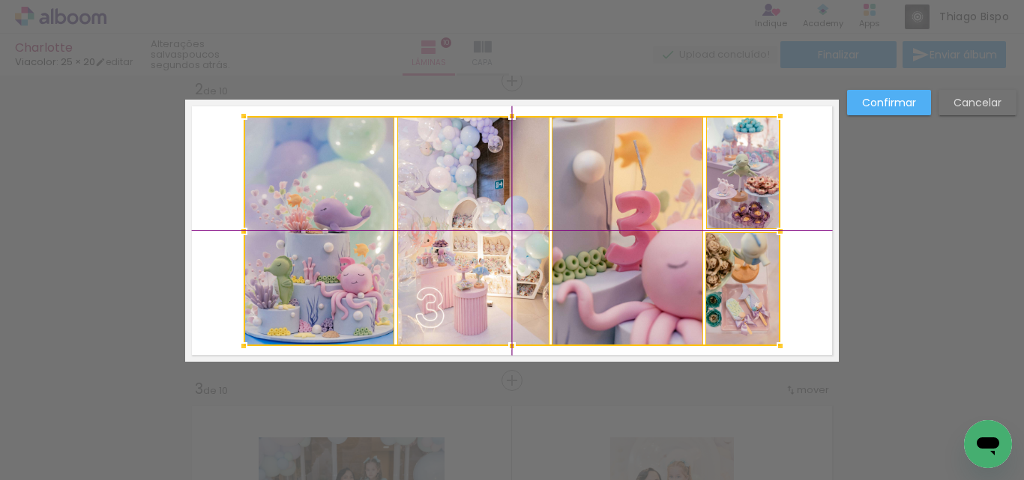
drag, startPoint x: 435, startPoint y: 256, endPoint x: 448, endPoint y: 259, distance: 12.9
click at [448, 259] on div at bounding box center [512, 231] width 537 height 230
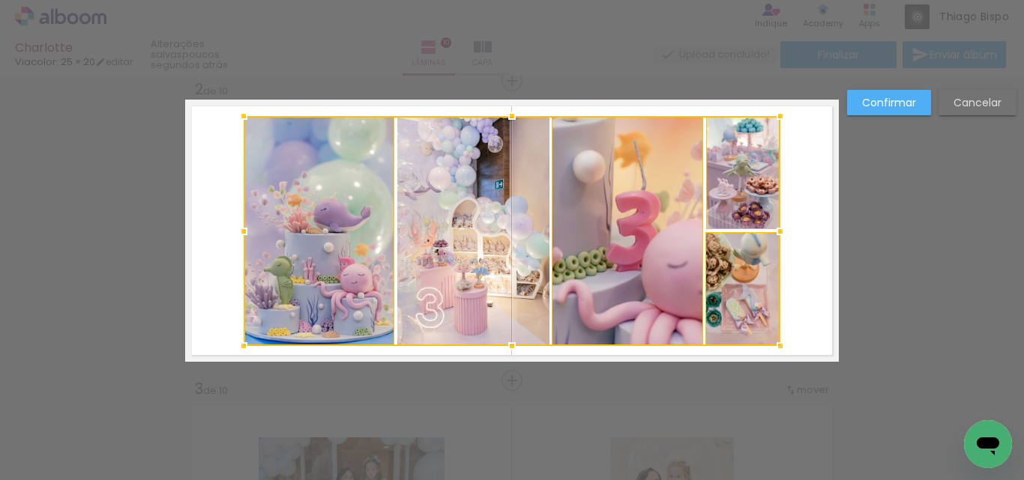
click at [0, 0] on slot "Confirmar" at bounding box center [0, 0] width 0 height 0
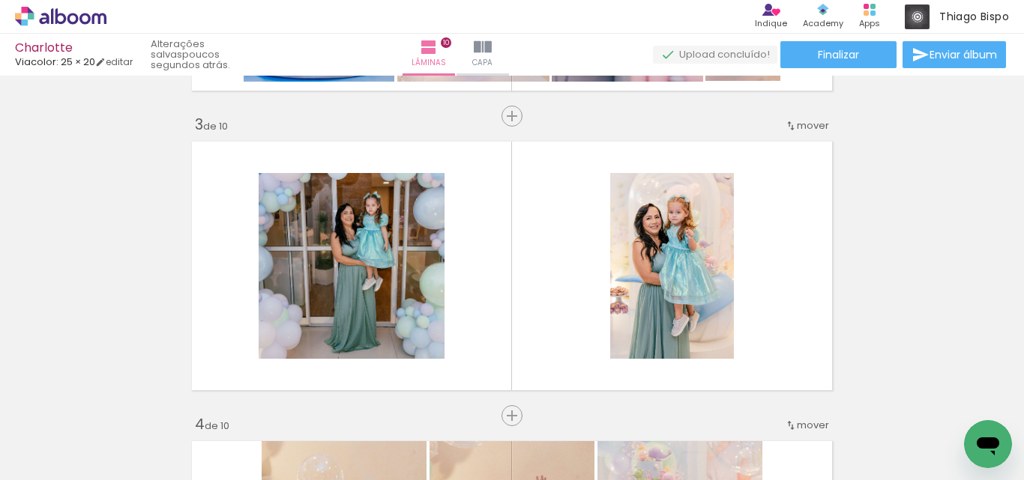
scroll to position [619, 0]
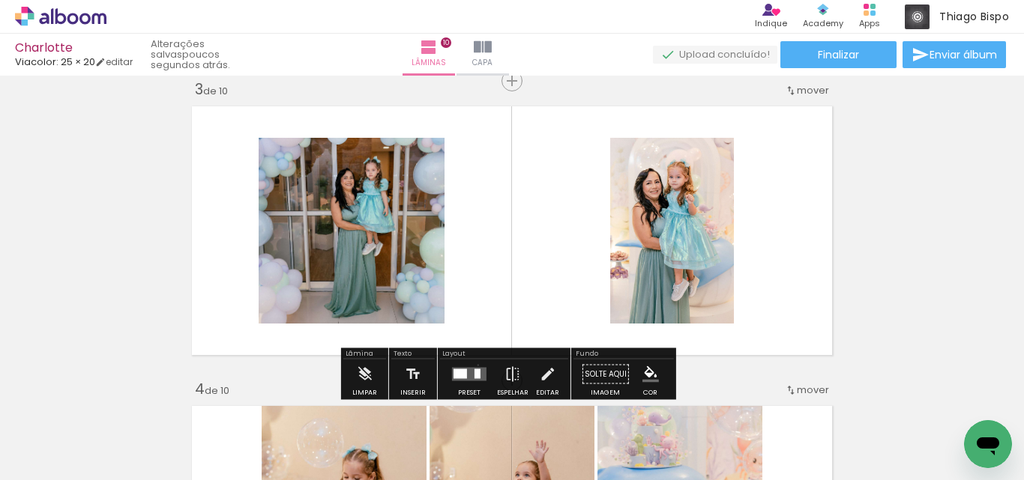
click at [474, 365] on div at bounding box center [469, 375] width 40 height 30
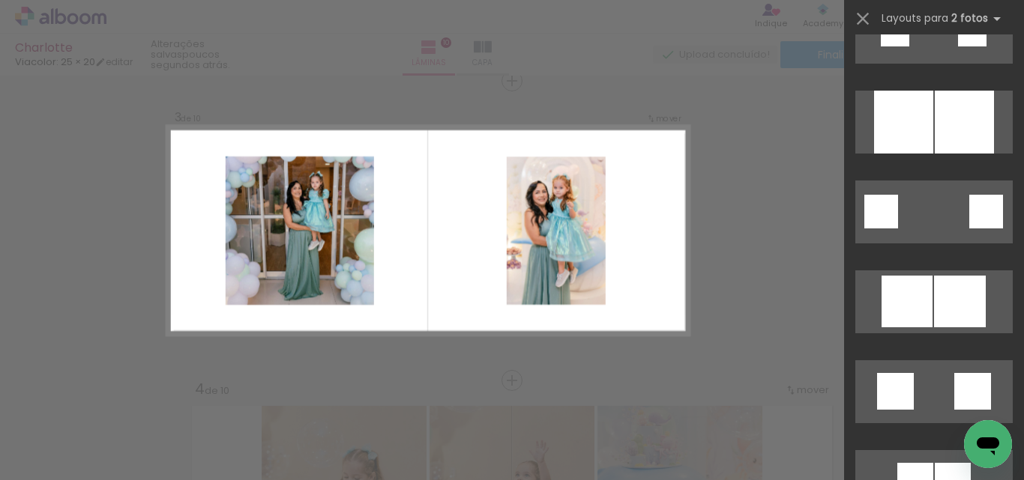
scroll to position [1349, 0]
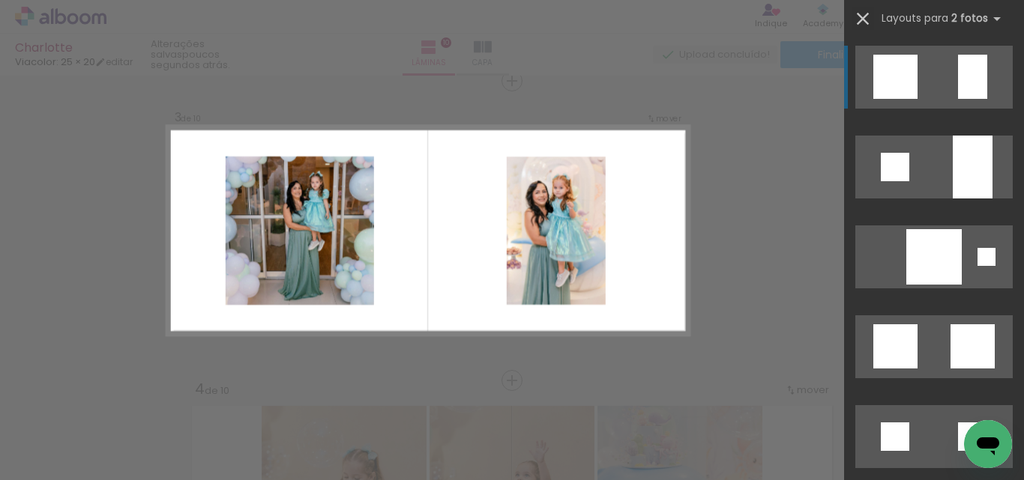
click at [851, 26] on paper-icon-button at bounding box center [862, 18] width 22 height 22
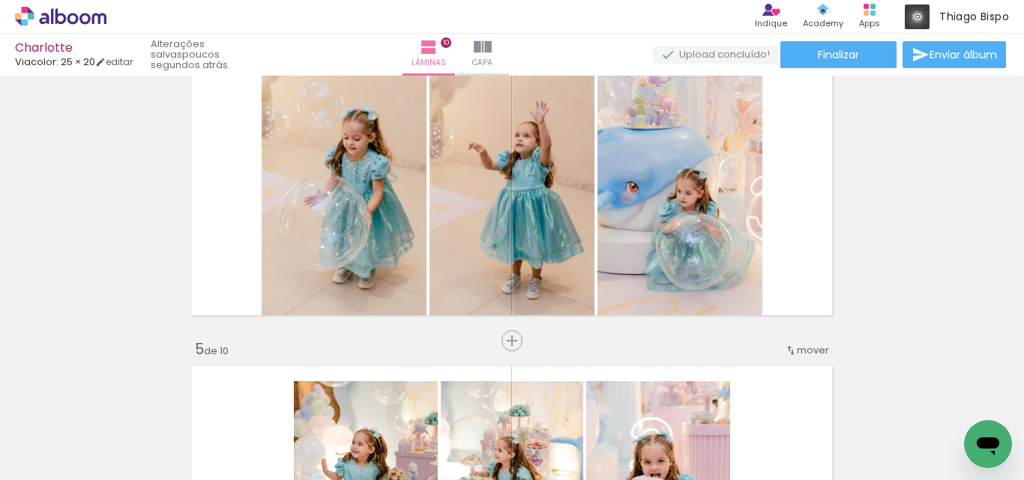
scroll to position [911, 0]
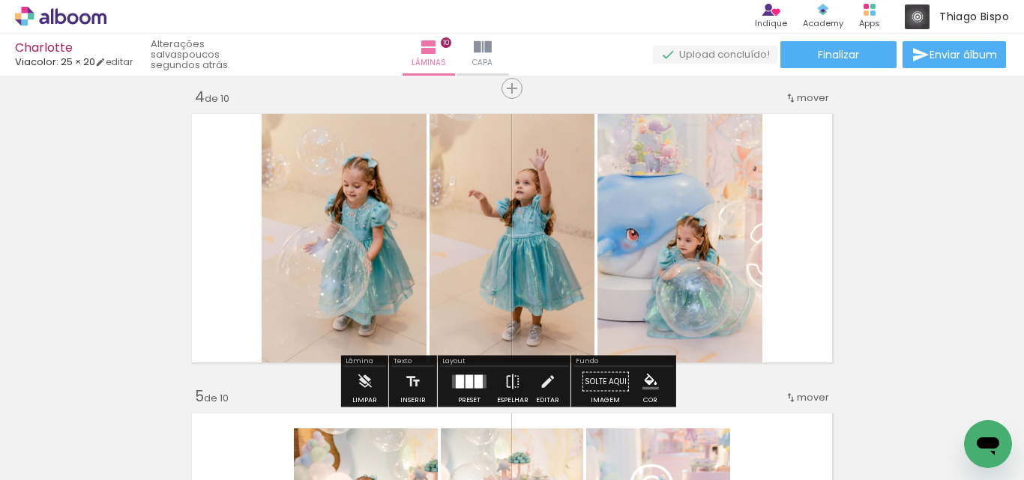
click at [805, 283] on quentale-layouter at bounding box center [512, 238] width 654 height 262
click at [465, 375] on div at bounding box center [468, 381] width 7 height 13
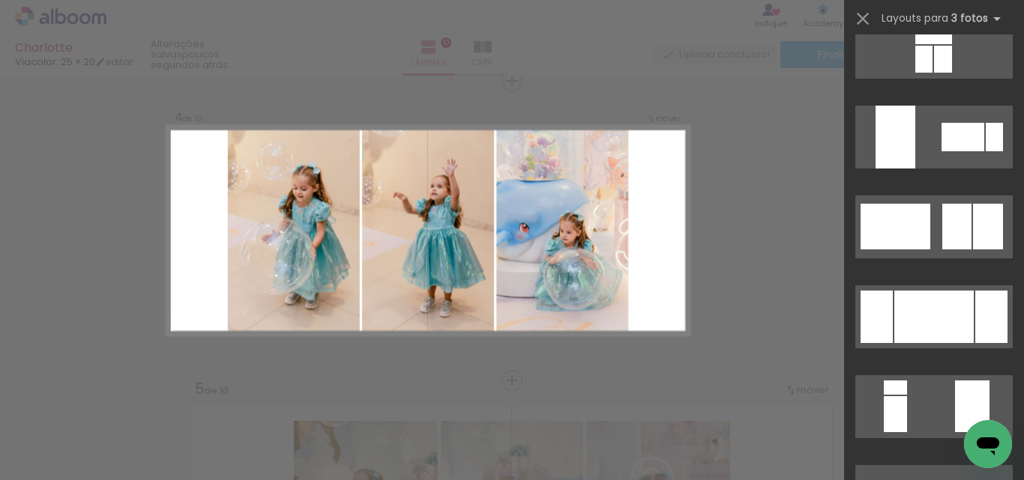
scroll to position [2798, 0]
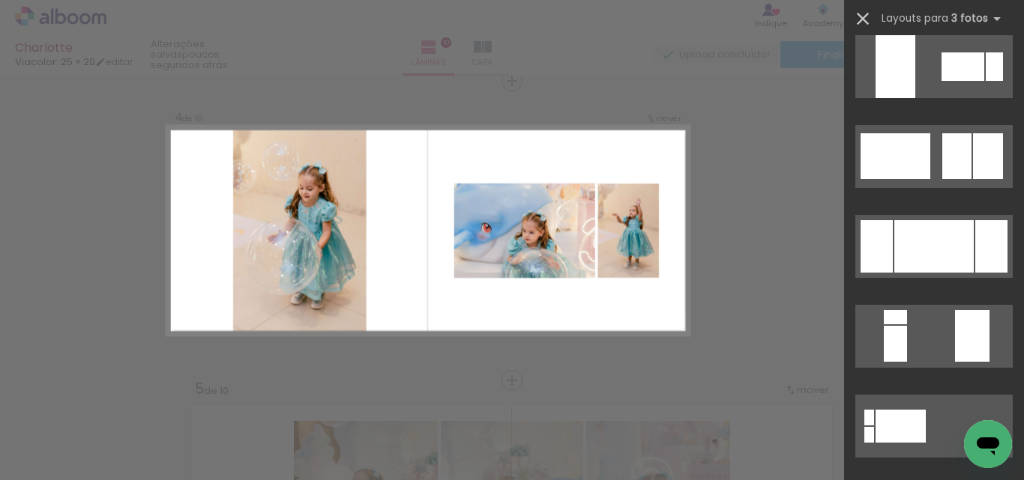
click at [867, 23] on iron-icon at bounding box center [862, 18] width 21 height 21
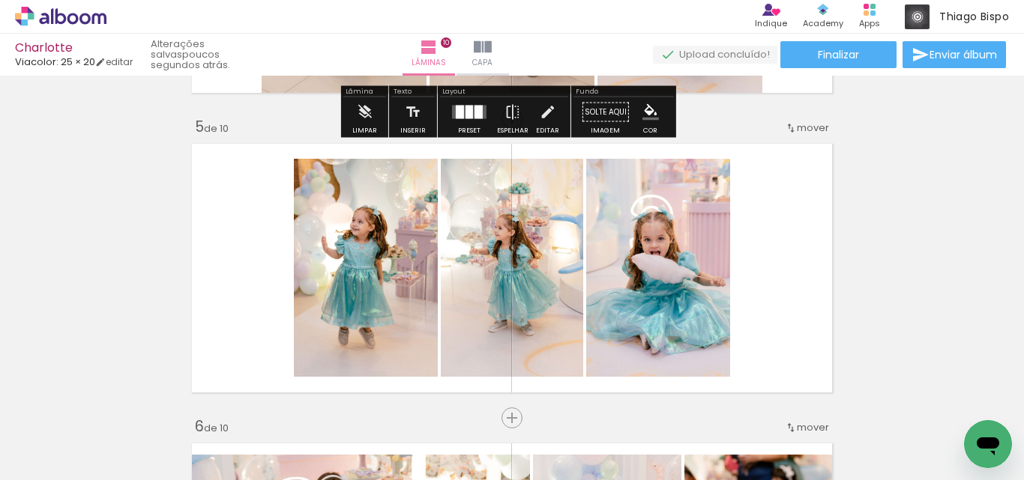
scroll to position [1219, 0]
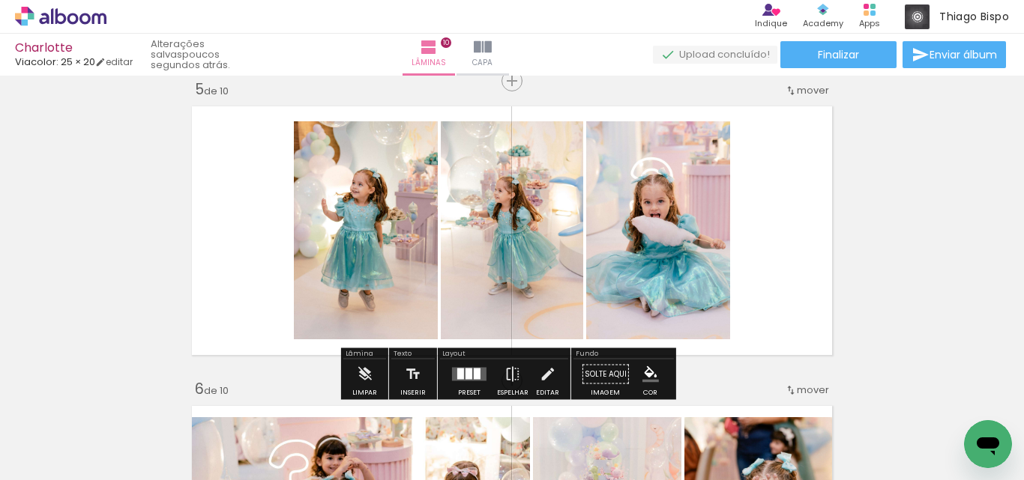
click at [796, 265] on quentale-layouter at bounding box center [512, 231] width 654 height 262
click at [474, 374] on div at bounding box center [477, 374] width 7 height 11
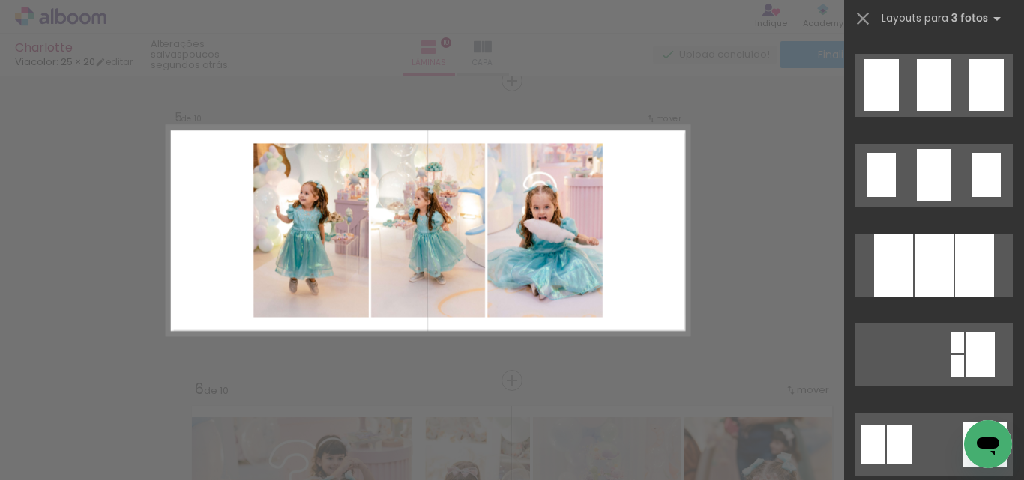
scroll to position [1169, 0]
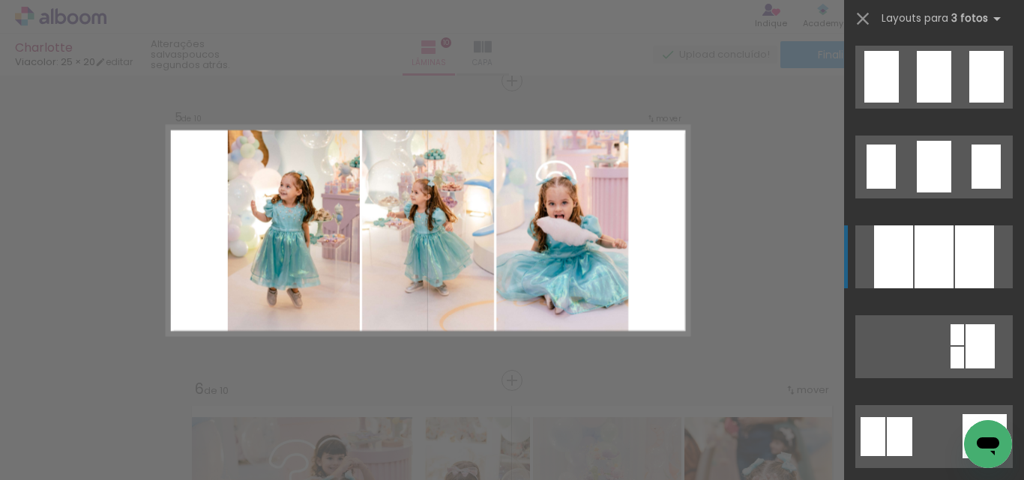
click at [956, 267] on div at bounding box center [974, 257] width 39 height 63
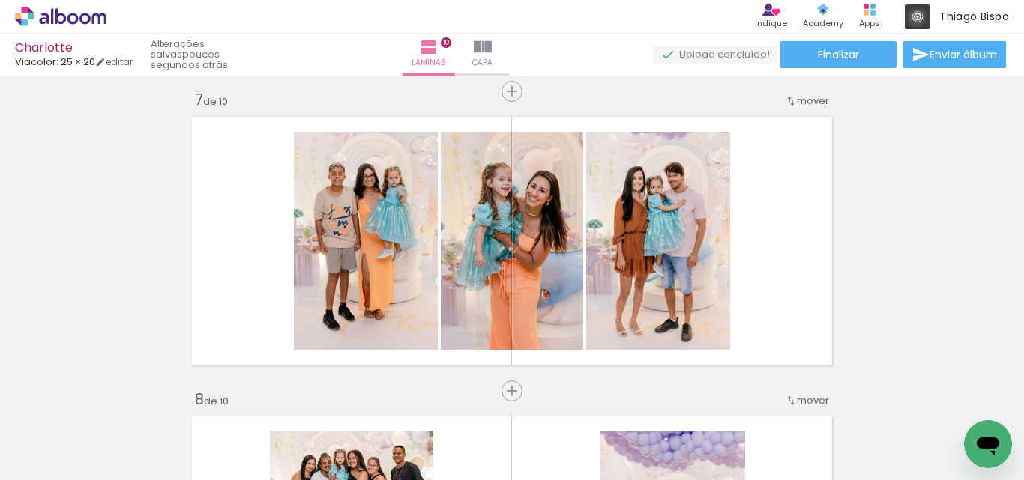
scroll to position [1893, 0]
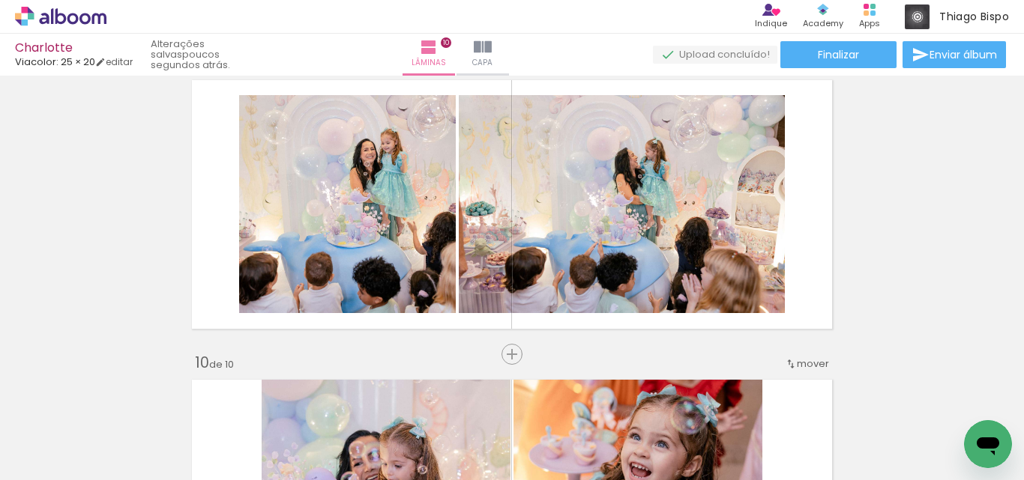
scroll to position [2418, 0]
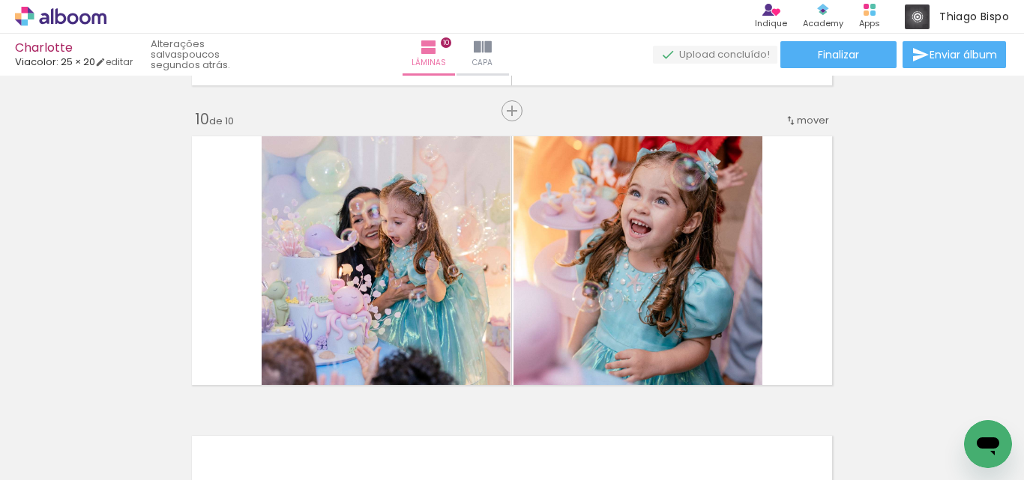
scroll to position [2718, 0]
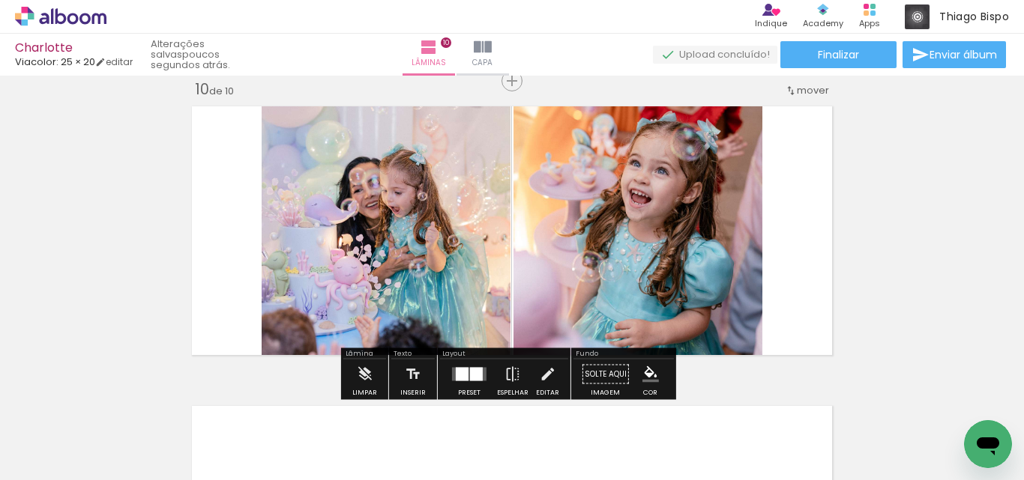
click at [471, 377] on div at bounding box center [476, 374] width 13 height 13
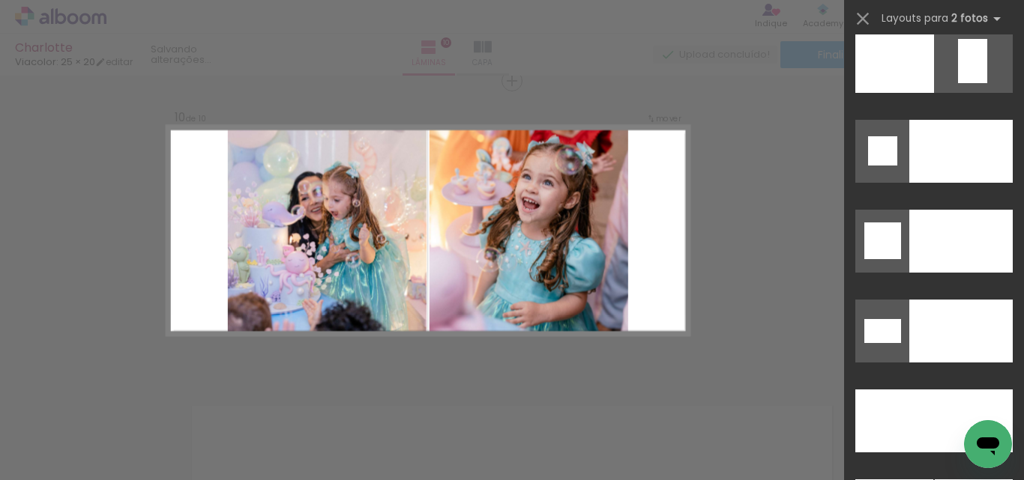
scroll to position [6670, 0]
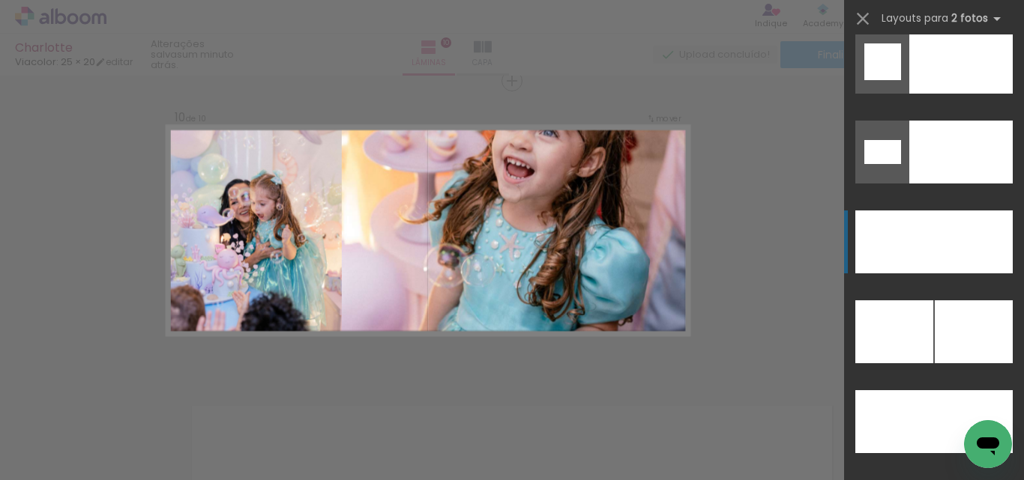
click at [945, 246] on div at bounding box center [960, 242] width 105 height 63
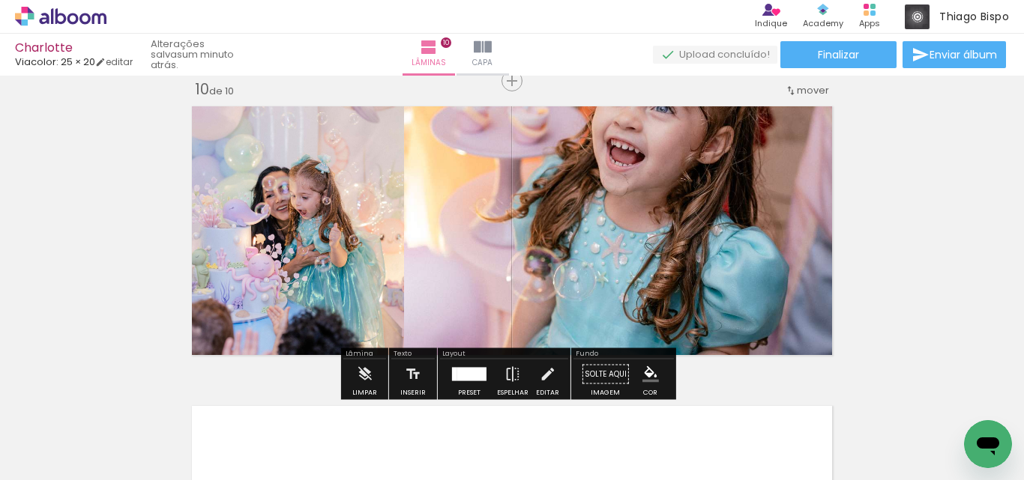
click at [740, 244] on quentale-photo at bounding box center [621, 231] width 435 height 262
click at [736, 232] on quentale-photo at bounding box center [621, 231] width 435 height 262
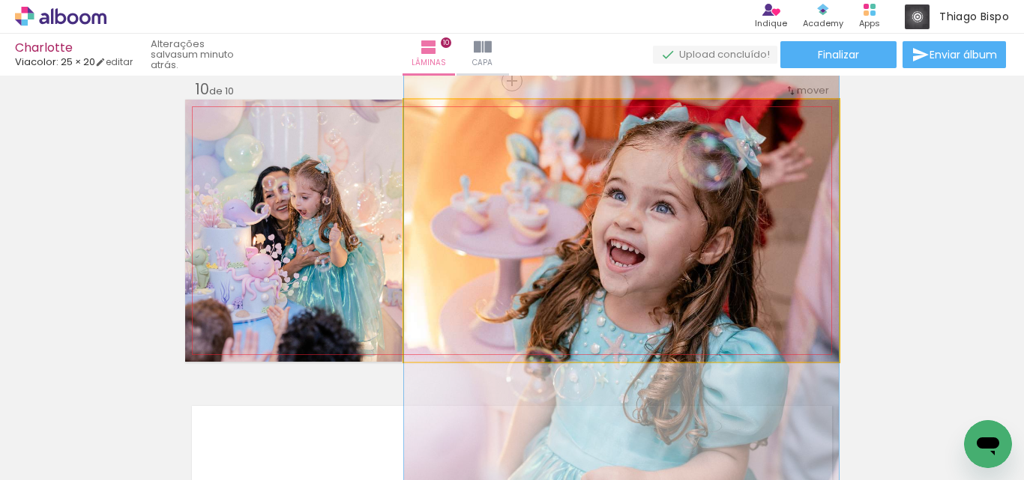
drag, startPoint x: 736, startPoint y: 226, endPoint x: 719, endPoint y: 326, distance: 101.9
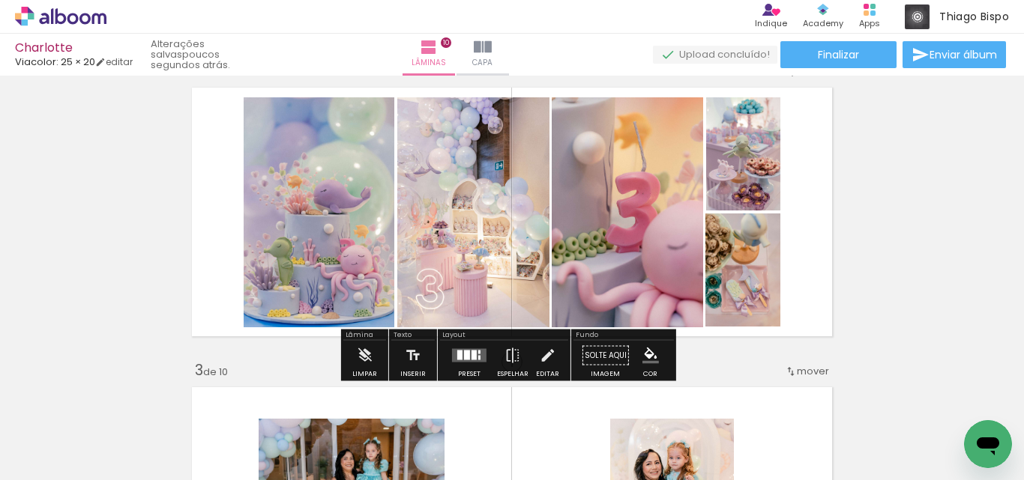
scroll to position [375, 0]
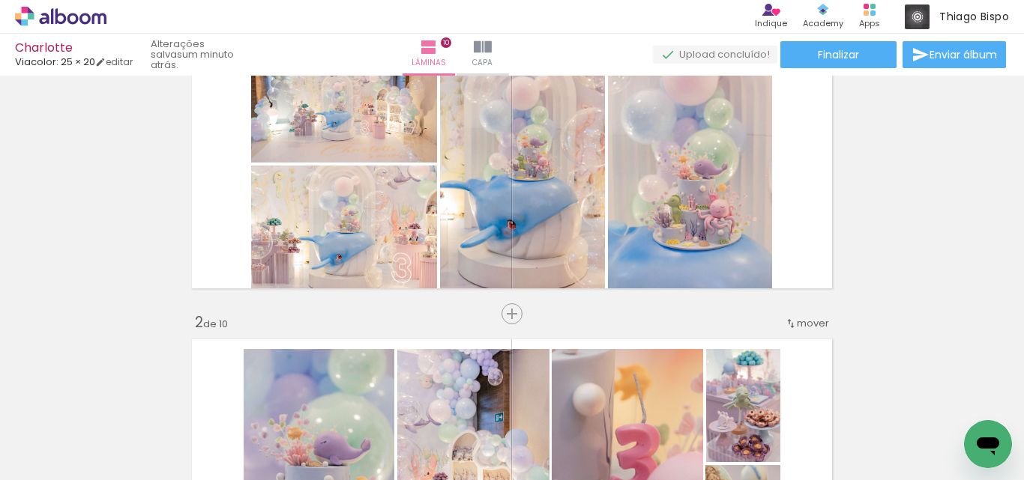
scroll to position [0, 0]
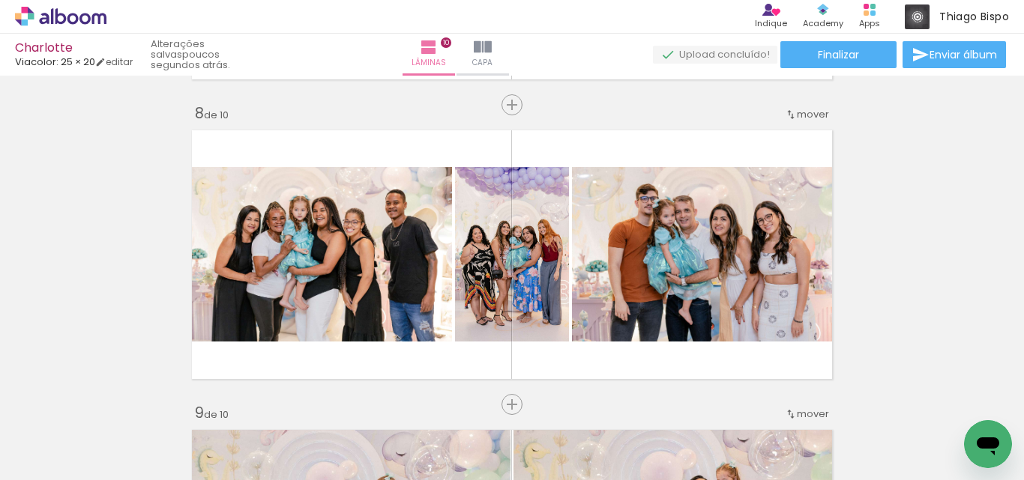
scroll to position [2098, 0]
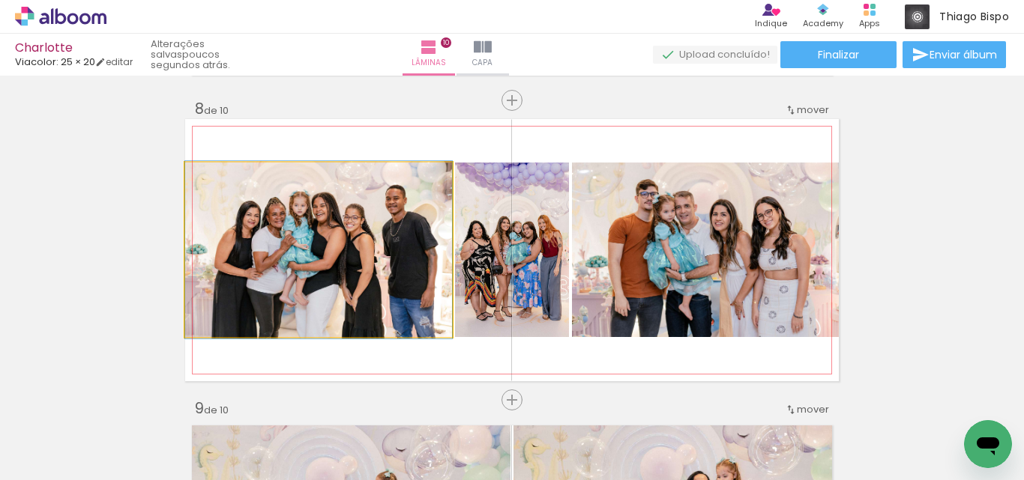
click at [324, 232] on quentale-photo at bounding box center [318, 250] width 267 height 175
click at [330, 250] on quentale-photo at bounding box center [318, 250] width 267 height 175
click at [333, 253] on quentale-photo at bounding box center [318, 250] width 267 height 175
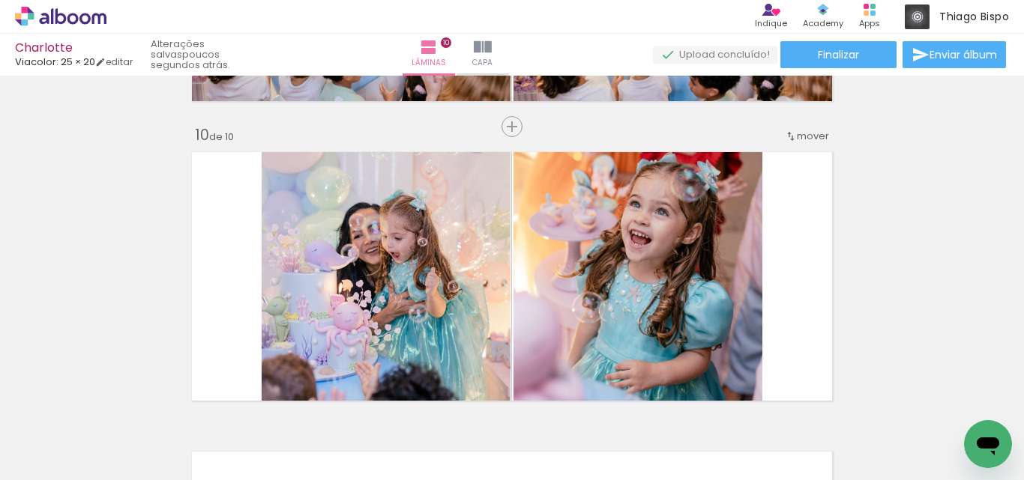
scroll to position [2623, 0]
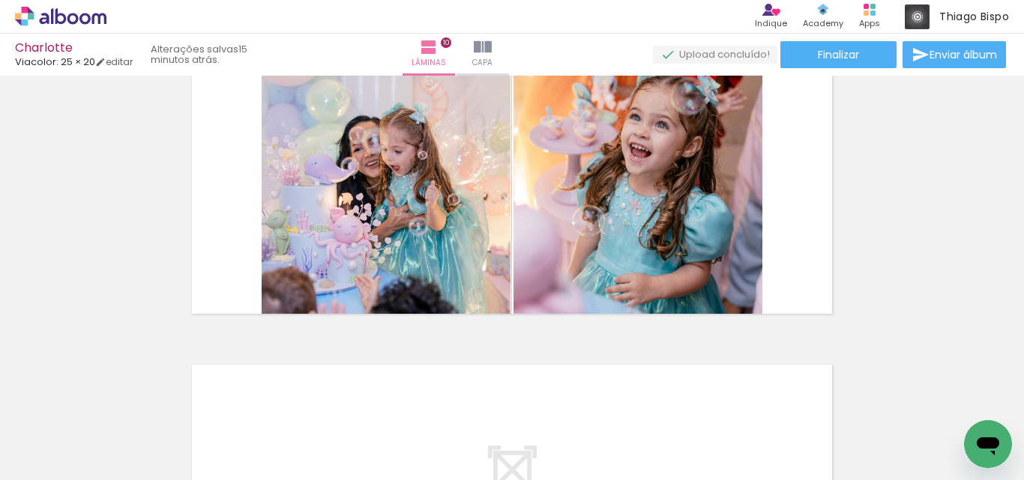
scroll to position [2923, 0]
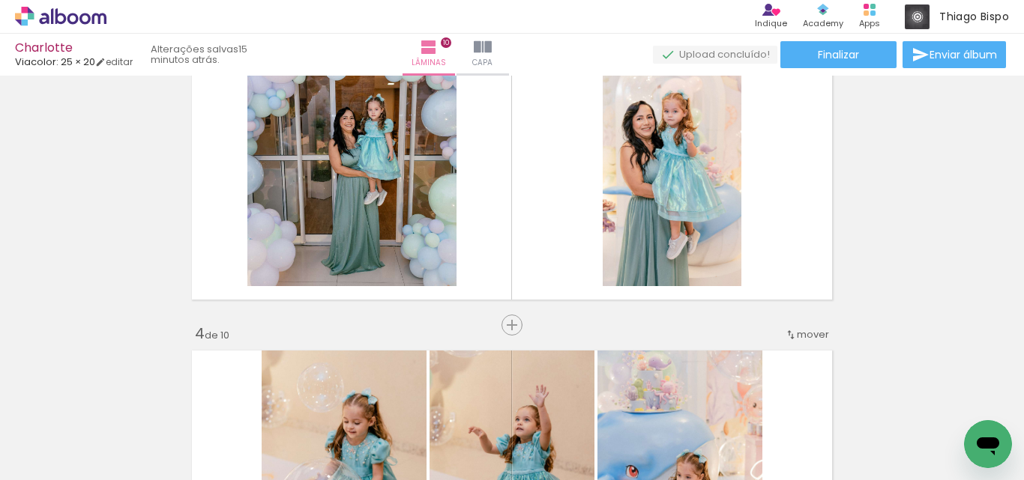
scroll to position [974, 0]
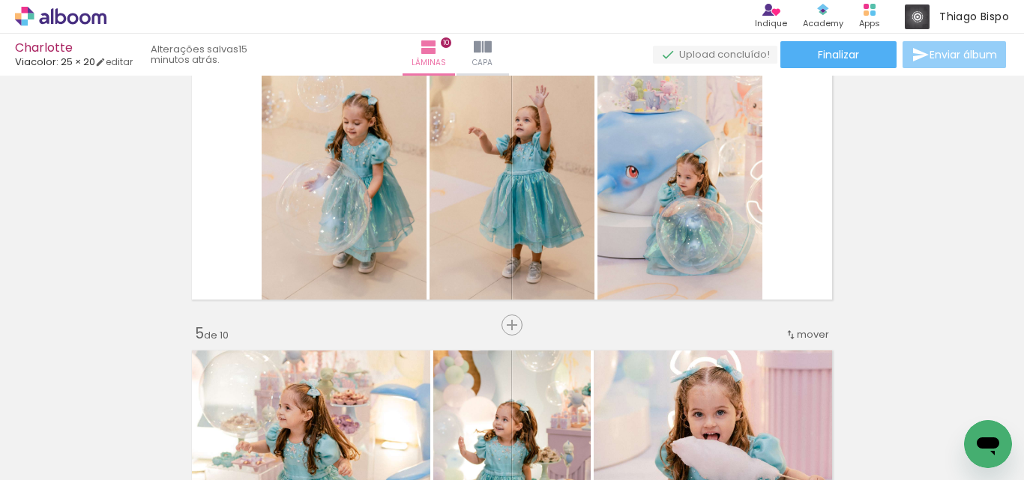
click at [965, 55] on span "Enviar álbum" at bounding box center [962, 54] width 67 height 10
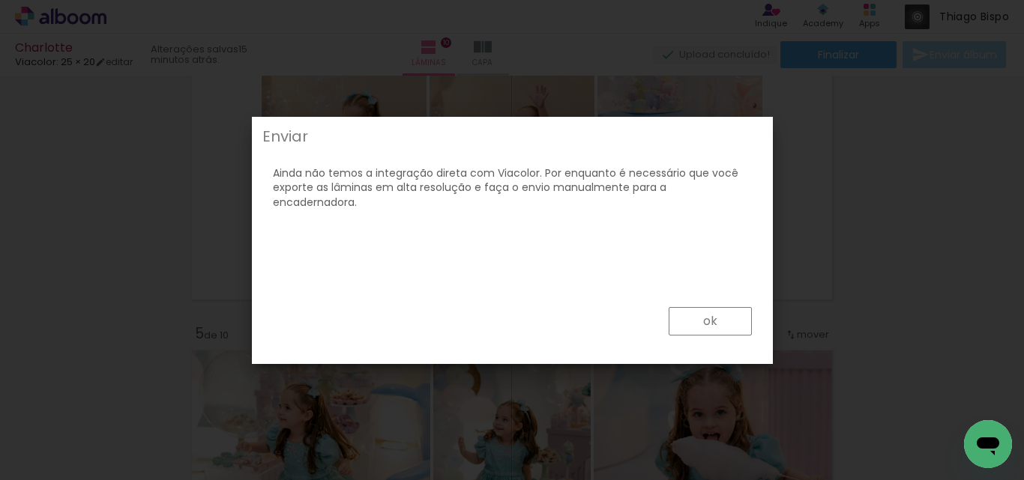
drag, startPoint x: 720, startPoint y: 324, endPoint x: 742, endPoint y: 277, distance: 51.3
click at [720, 323] on paper-button "ok" at bounding box center [710, 321] width 83 height 28
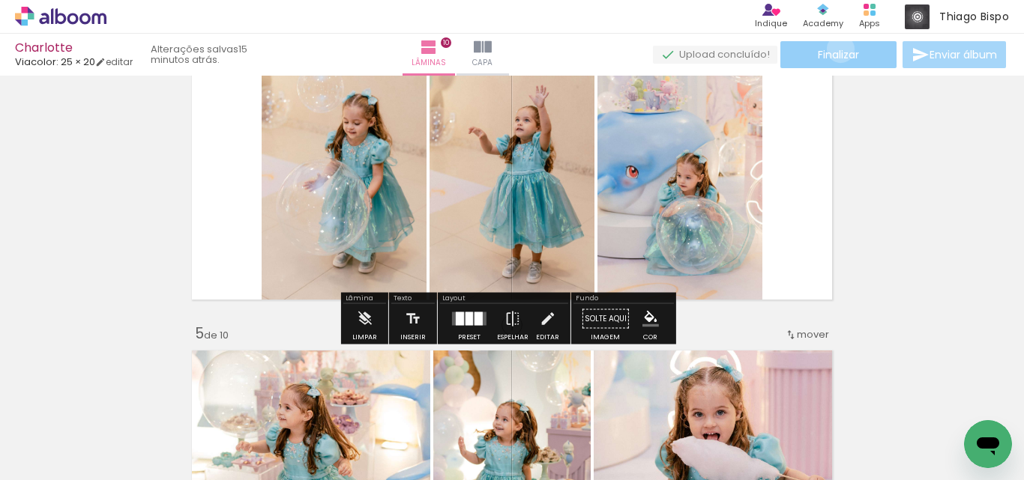
click at [835, 49] on span "Finalizar" at bounding box center [838, 54] width 41 height 10
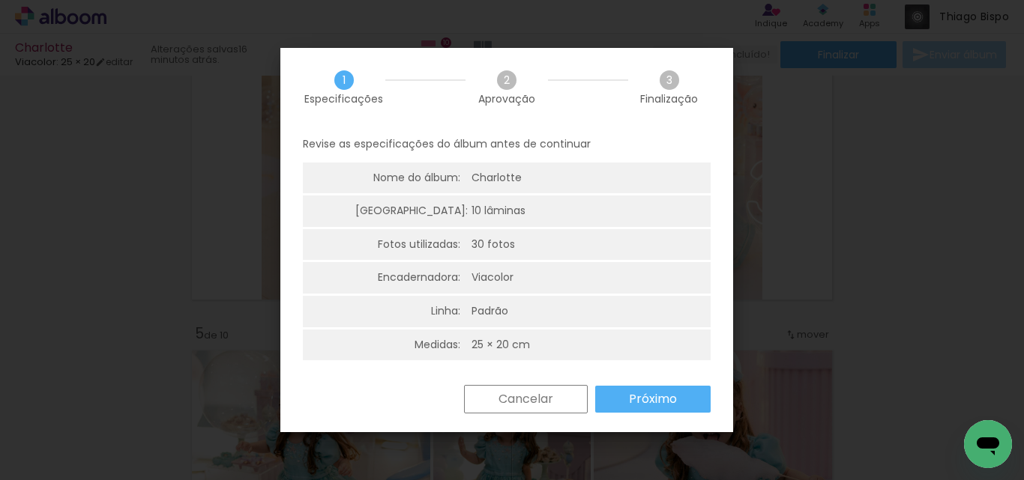
click at [0, 0] on slot "Próximo" at bounding box center [0, 0] width 0 height 0
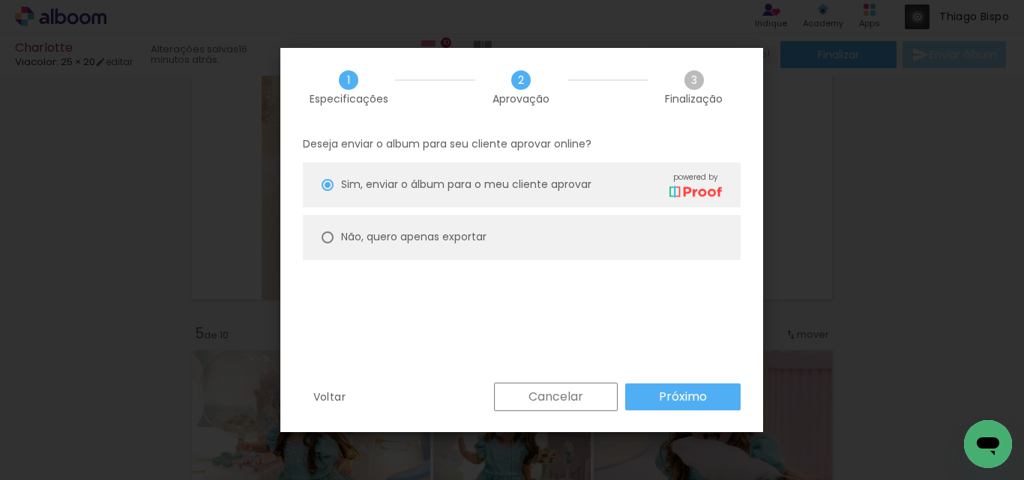
click at [0, 0] on slot "Próximo" at bounding box center [0, 0] width 0 height 0
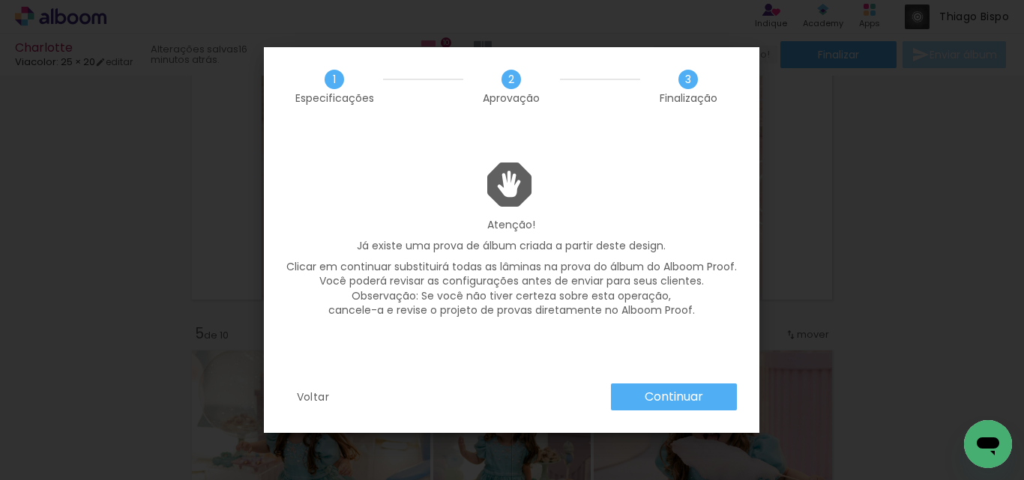
click at [299, 348] on div "Atenção! Já existe uma prova de álbum criada a partir deste design. Clicar em c…" at bounding box center [511, 255] width 495 height 185
click at [0, 0] on slot "Voltar" at bounding box center [0, 0] width 0 height 0
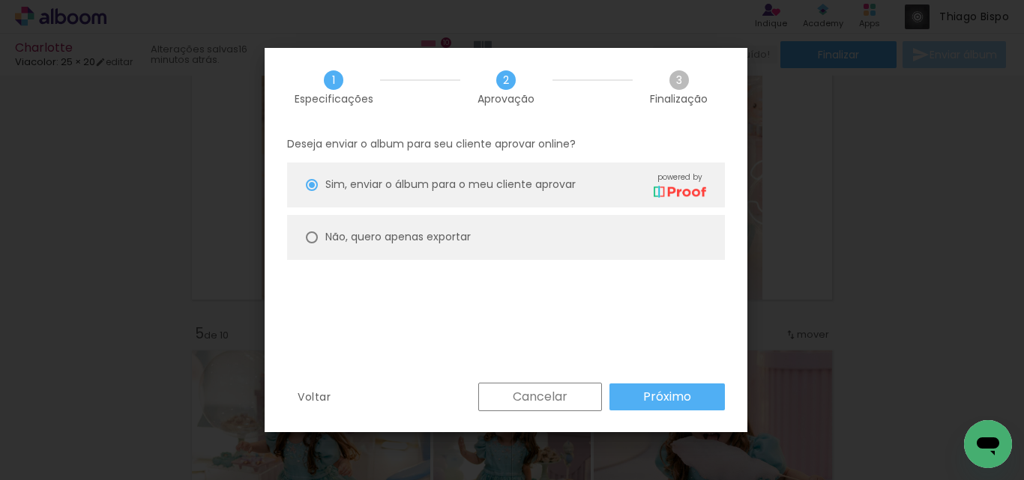
click at [428, 258] on paper-radio-button "Não, quero apenas exportar" at bounding box center [506, 237] width 438 height 45
type paper-radio-button "on"
click at [0, 0] on slot "Próximo" at bounding box center [0, 0] width 0 height 0
type input "Alta, 300 DPI"
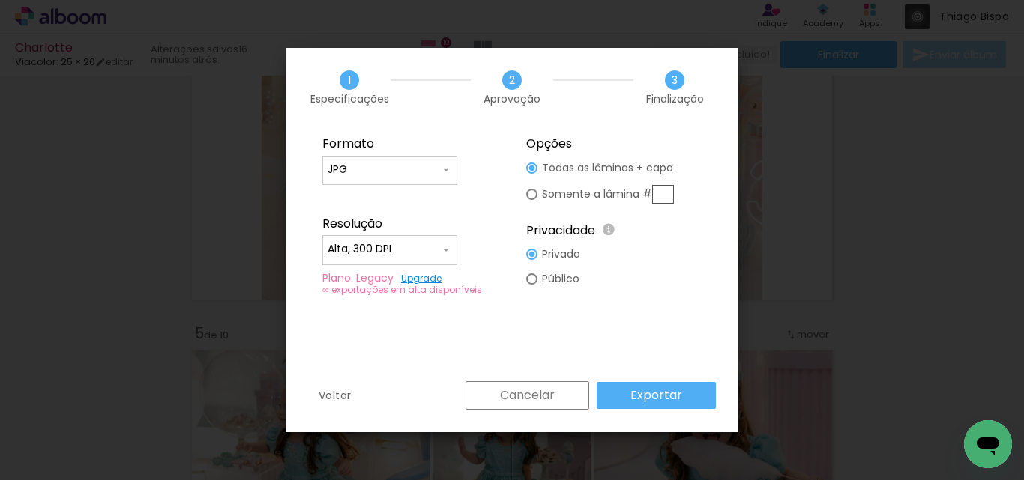
click at [0, 0] on slot "Exportar" at bounding box center [0, 0] width 0 height 0
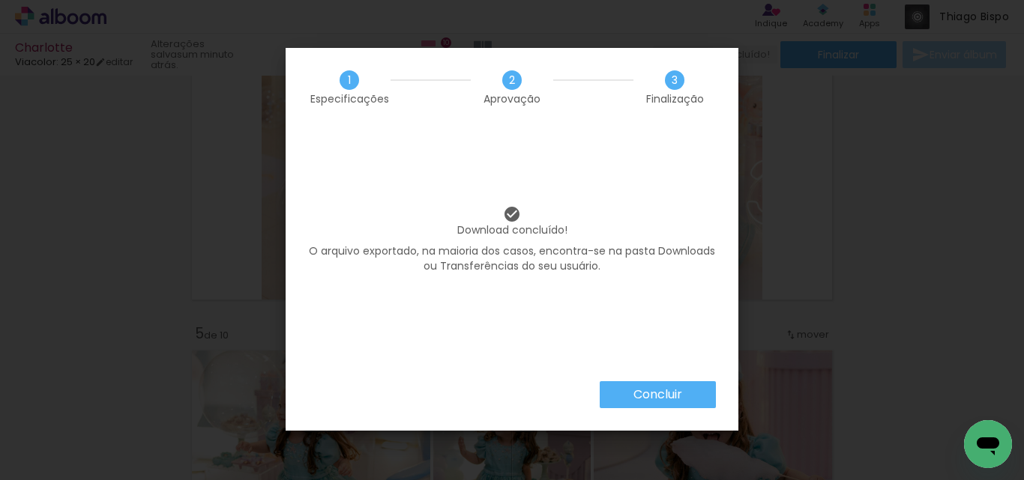
scroll to position [7375, 0]
click at [0, 0] on slot "Concluir" at bounding box center [0, 0] width 0 height 0
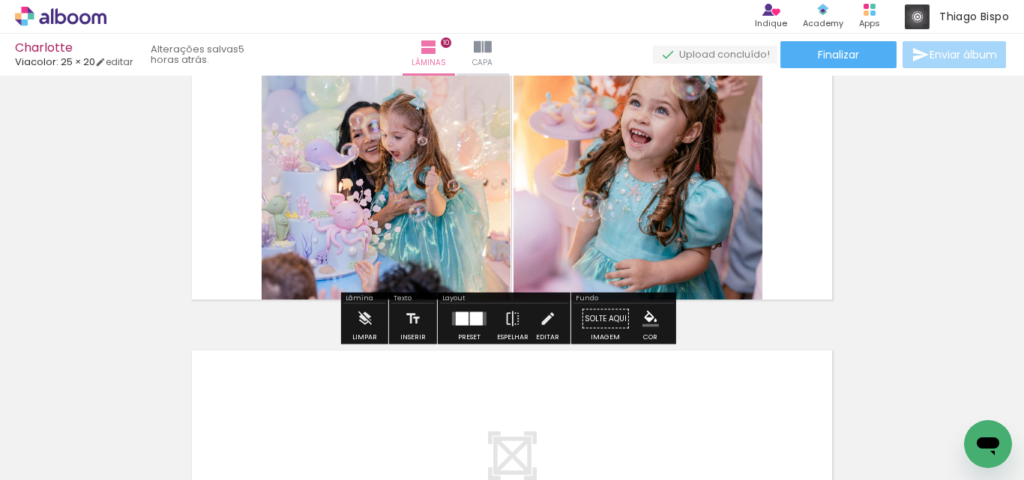
scroll to position [2698, 0]
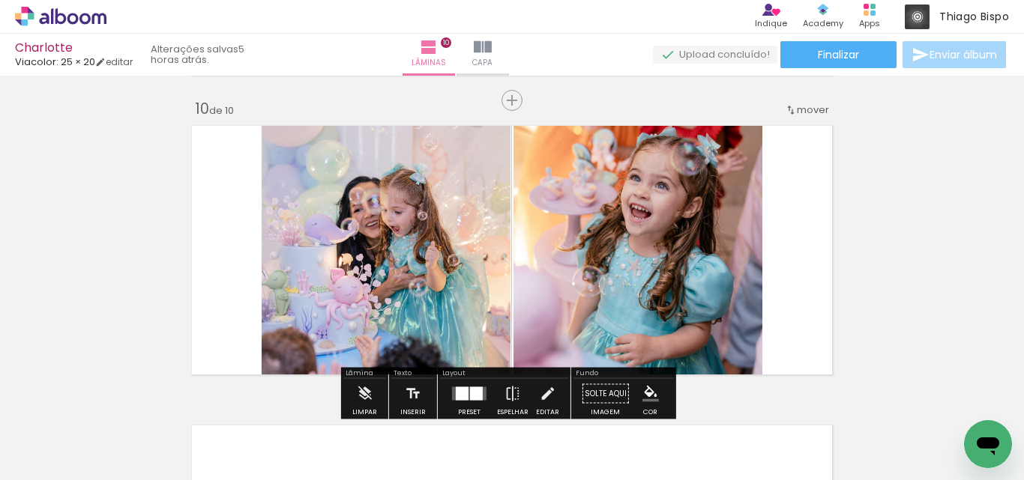
click at [794, 213] on quentale-layouter at bounding box center [512, 250] width 654 height 262
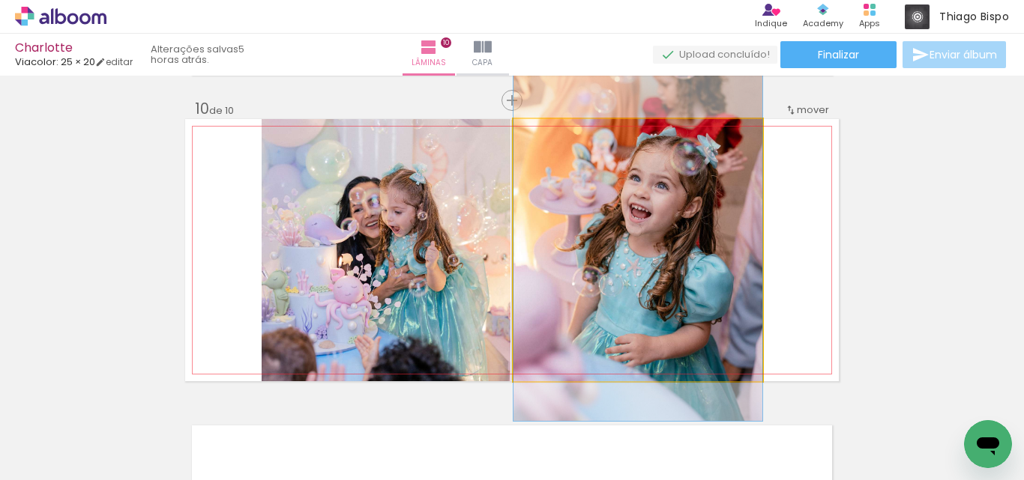
click at [719, 218] on quentale-photo at bounding box center [637, 250] width 249 height 262
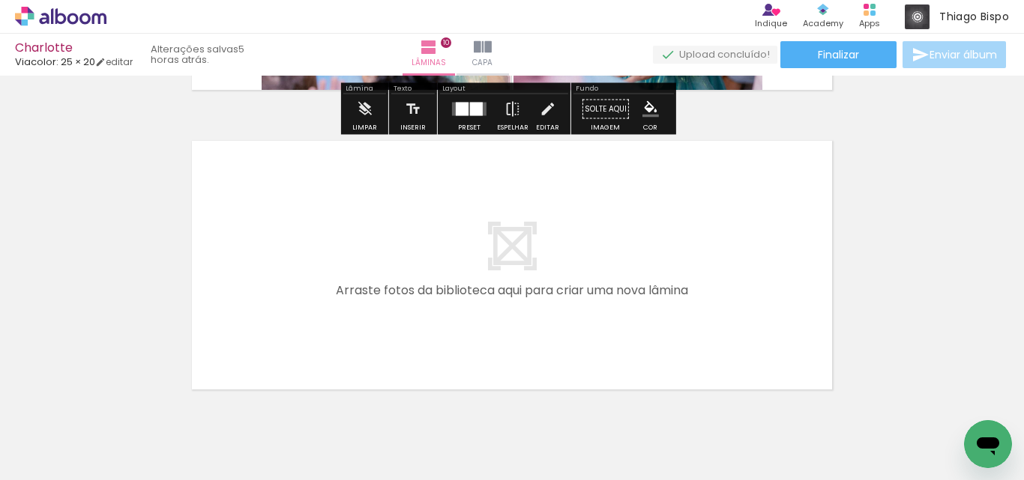
scroll to position [3045, 0]
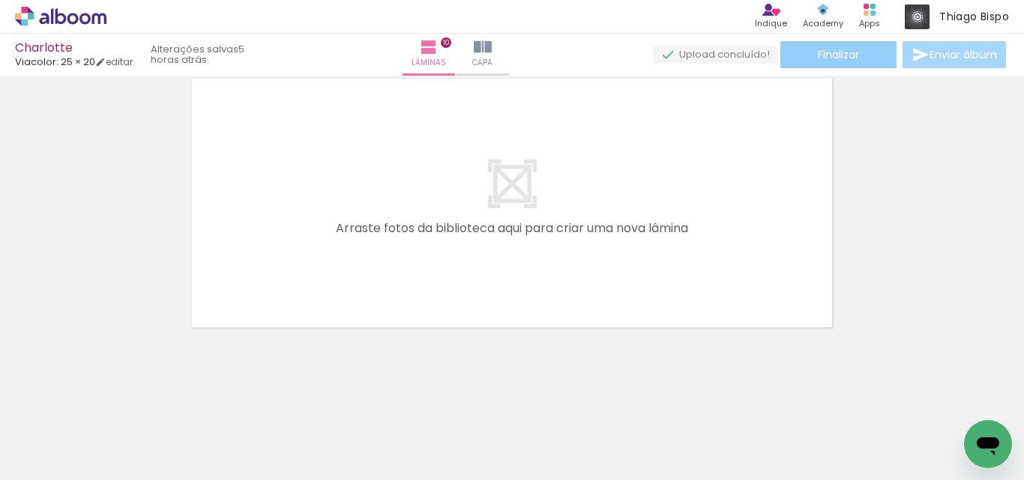
click at [871, 49] on paper-button "Finalizar" at bounding box center [838, 54] width 116 height 27
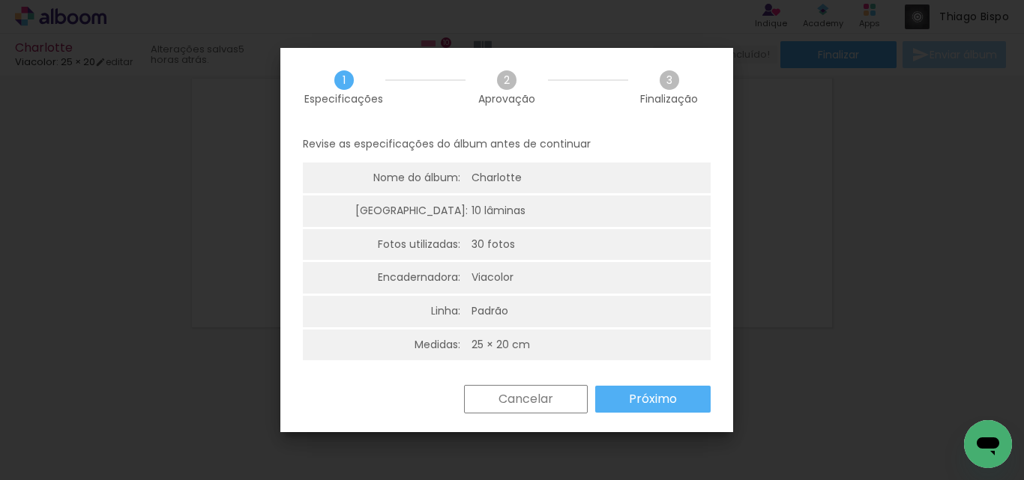
click at [0, 0] on slot "Próximo" at bounding box center [0, 0] width 0 height 0
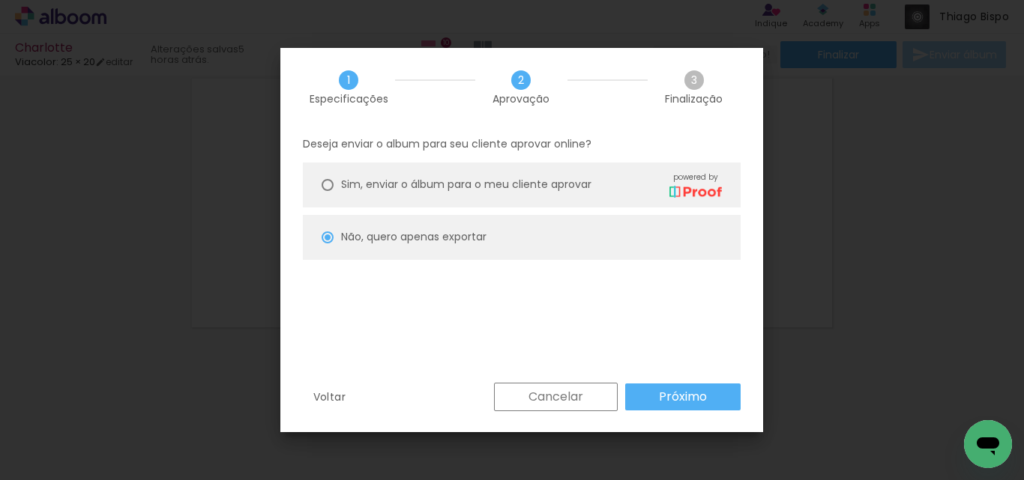
click at [0, 0] on slot "Próximo" at bounding box center [0, 0] width 0 height 0
type input "Alta, 300 DPI"
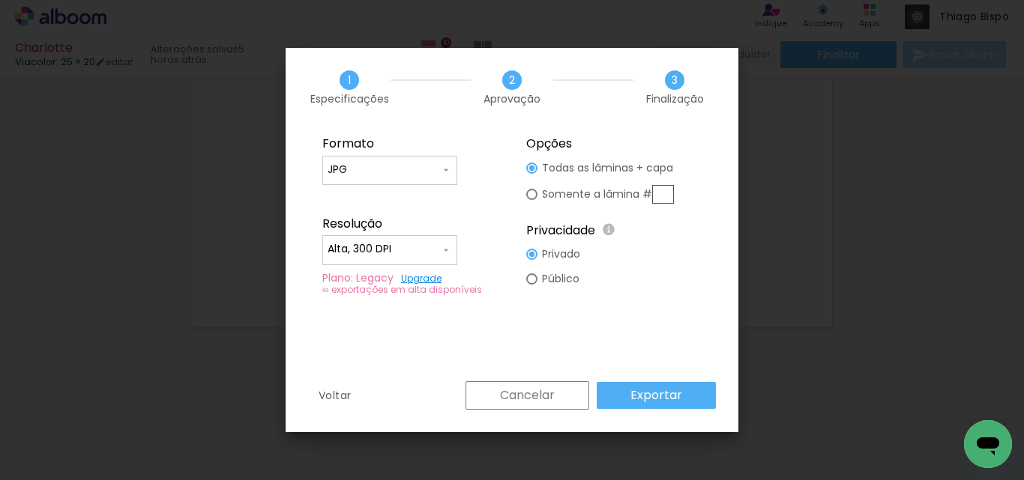
click at [0, 0] on slot "Exportar" at bounding box center [0, 0] width 0 height 0
